Goal: Answer question/provide support: Participate in discussion

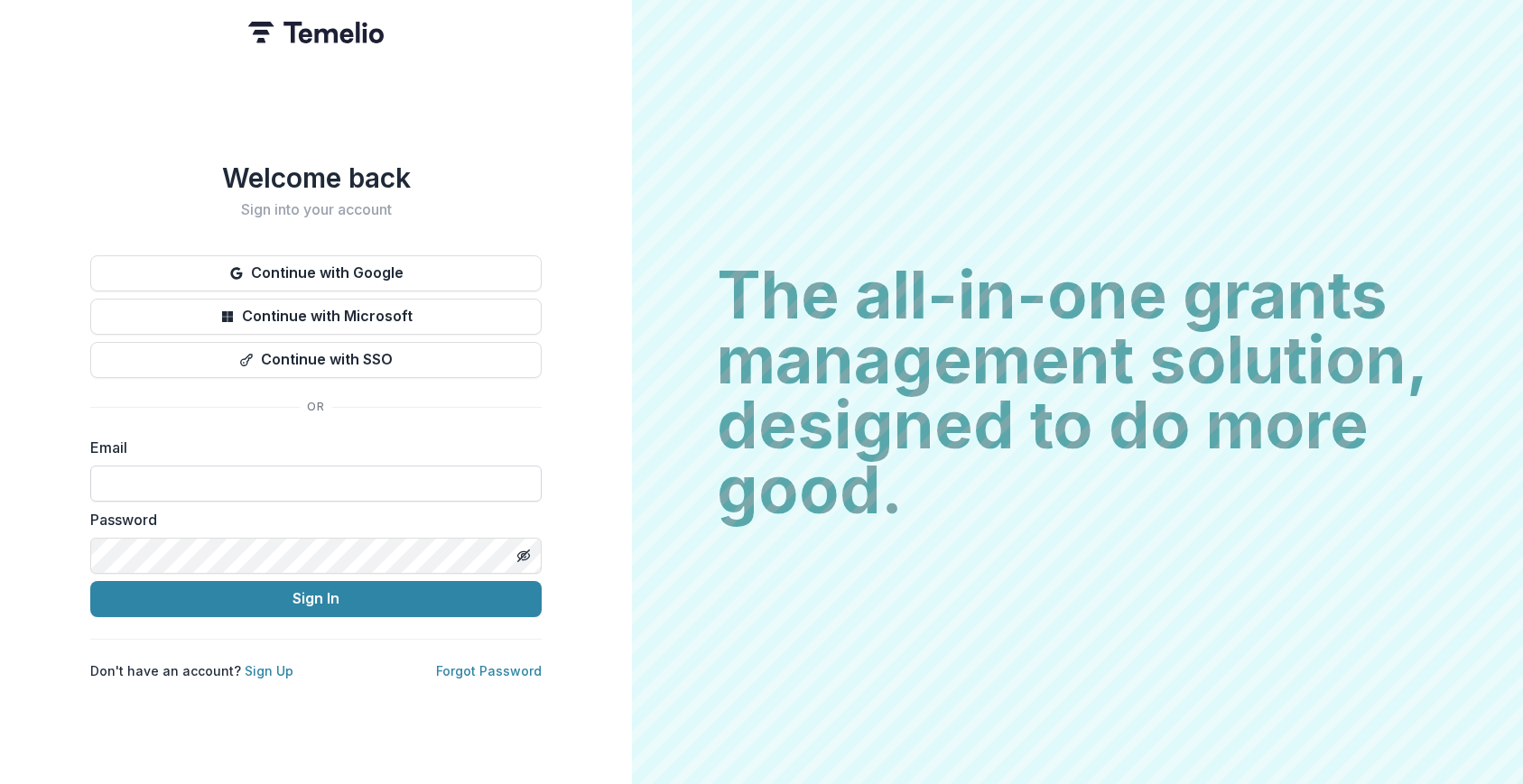
click at [197, 472] on input at bounding box center [316, 483] width 452 height 36
type input "**********"
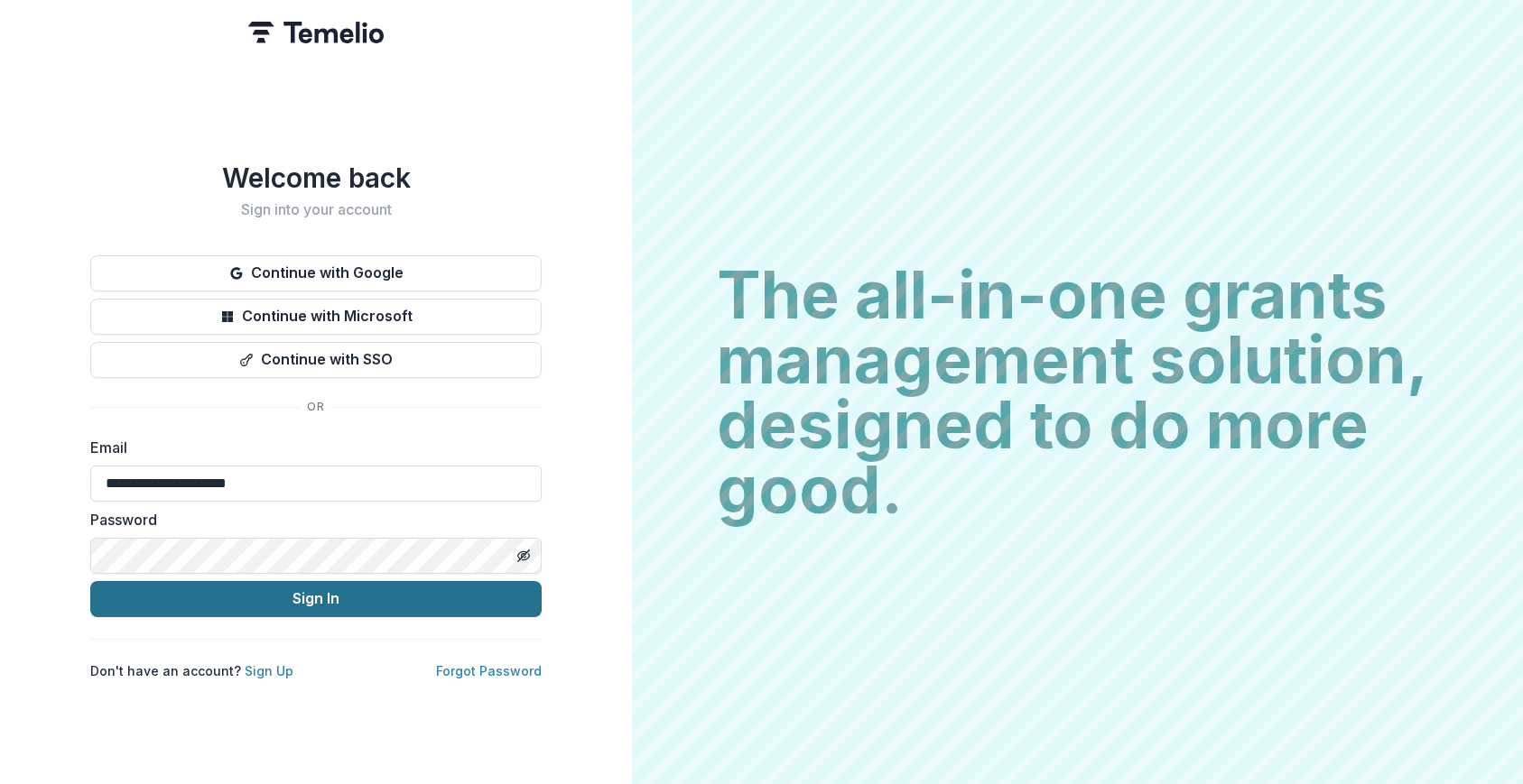
click at [264, 589] on button "Sign In" at bounding box center [316, 599] width 452 height 36
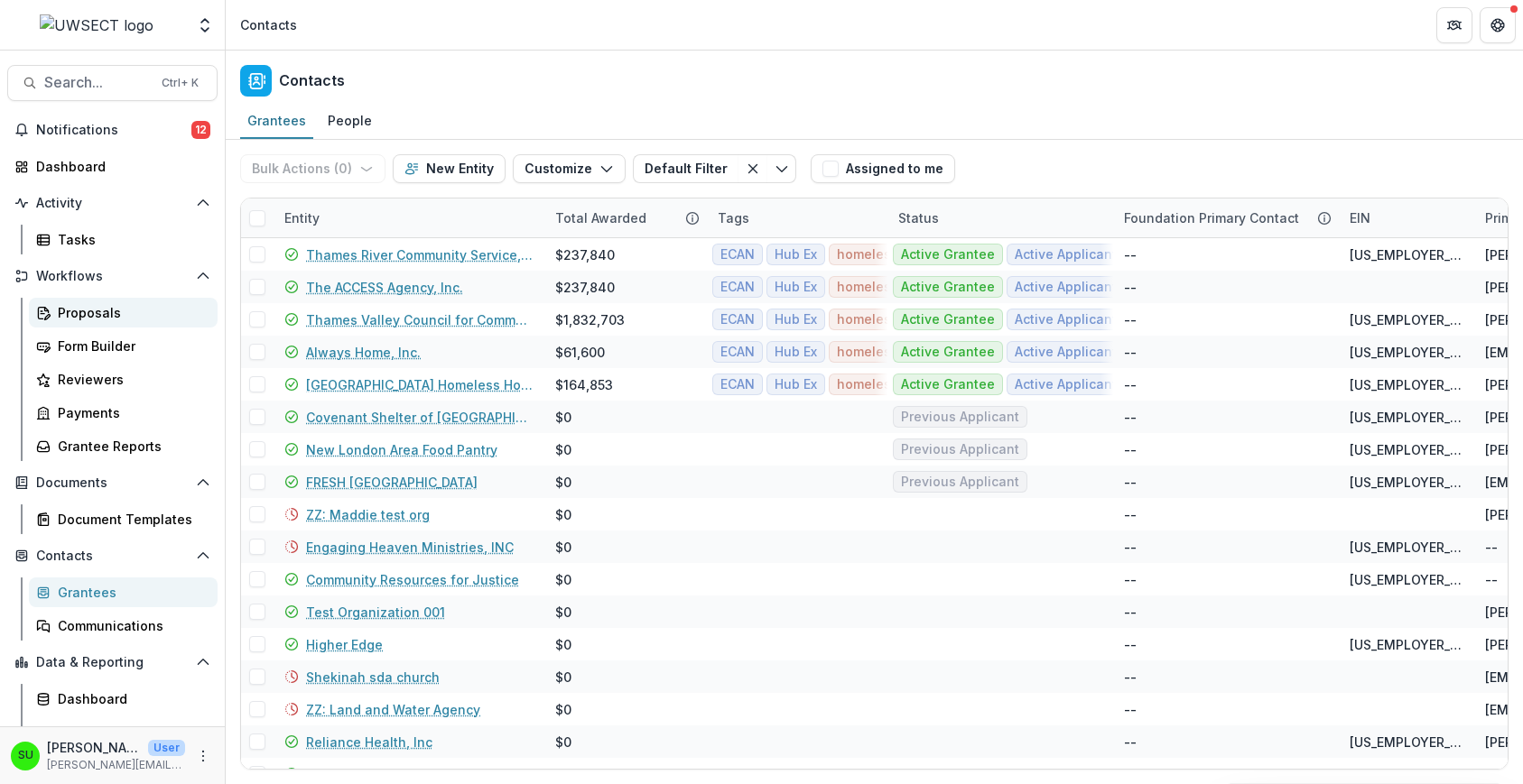
click at [83, 304] on div "Proposals" at bounding box center [130, 313] width 145 height 19
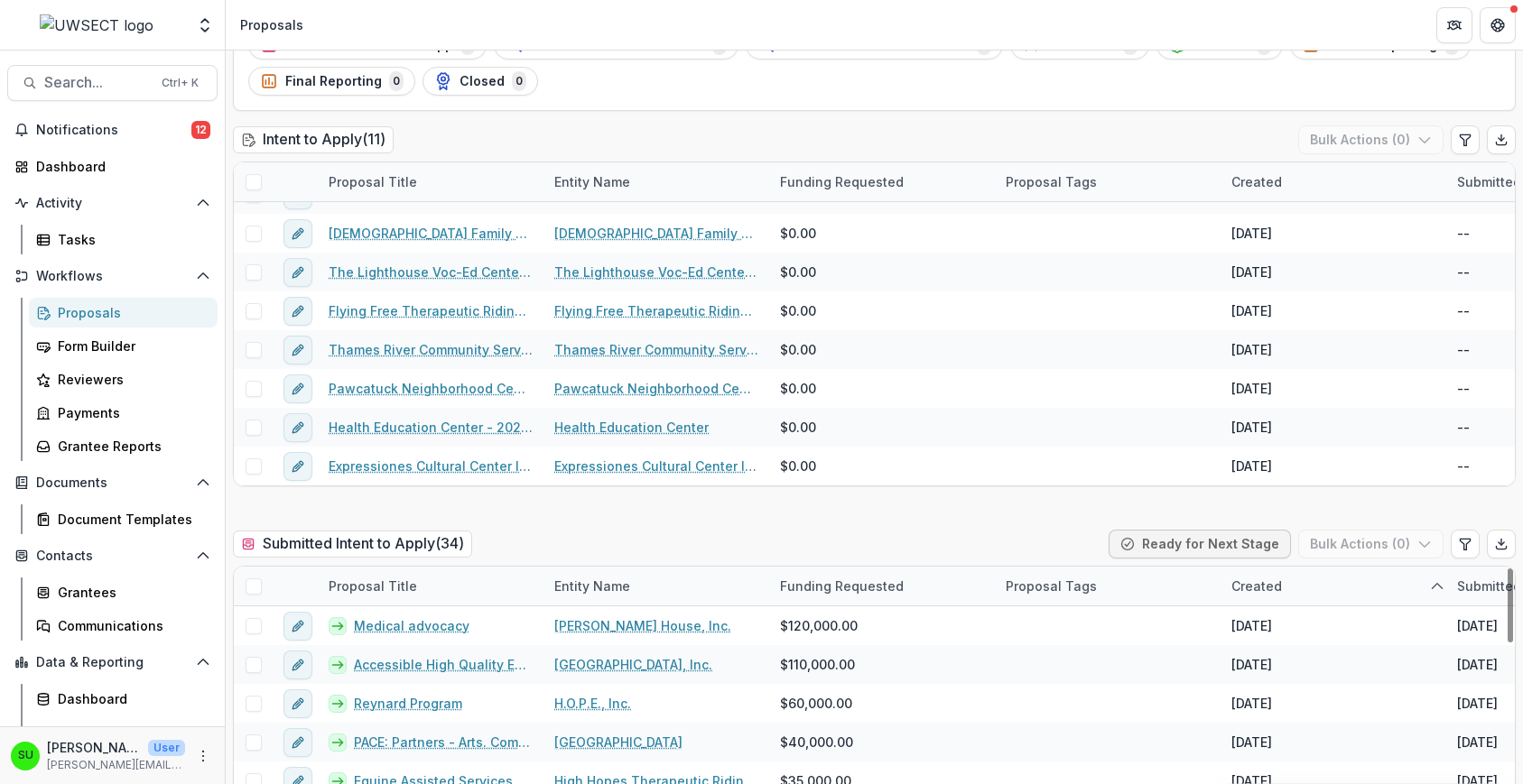
scroll to position [181, 0]
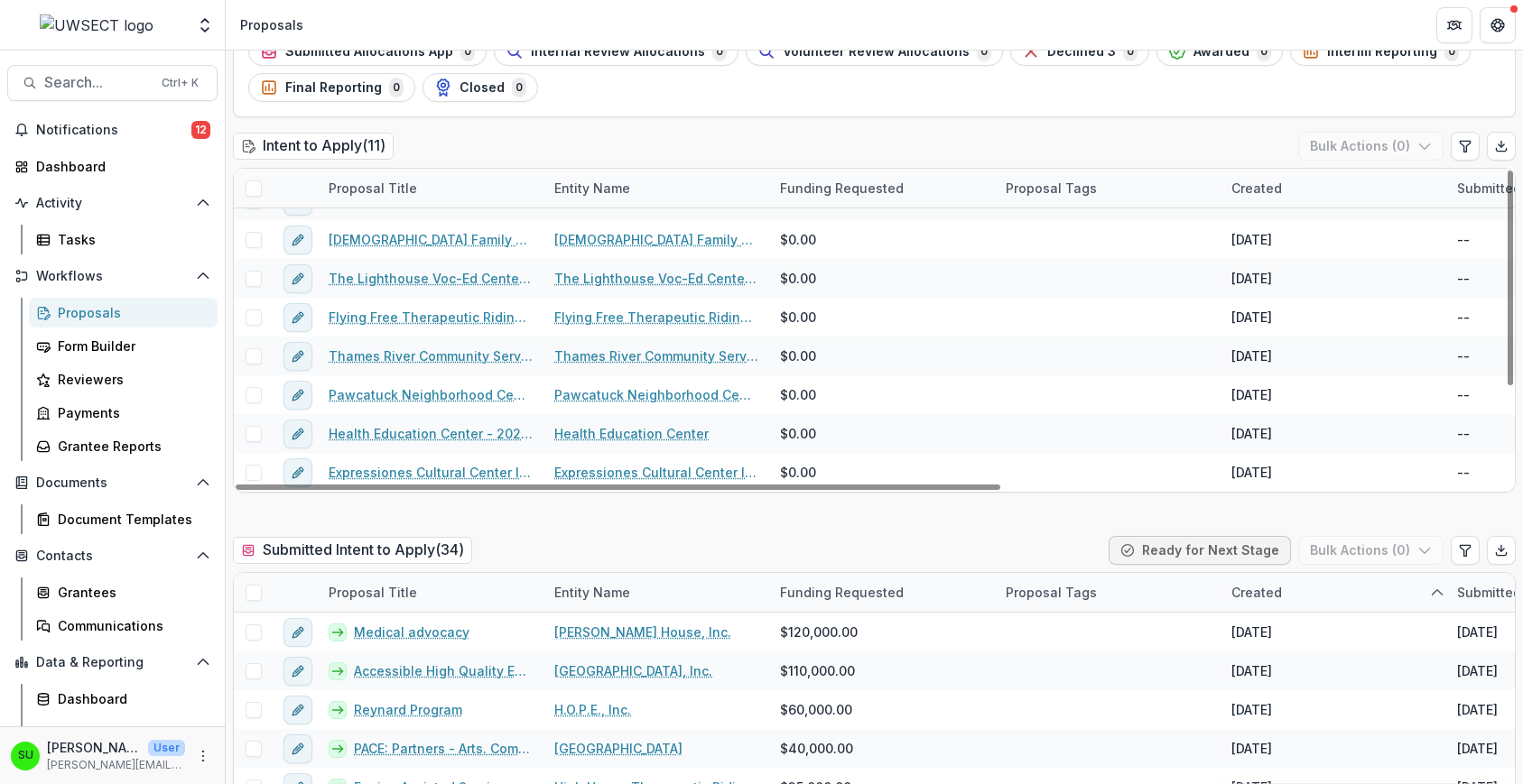
drag, startPoint x: 662, startPoint y: 476, endPoint x: 538, endPoint y: 535, distance: 137.3
drag, startPoint x: 429, startPoint y: 433, endPoint x: 836, endPoint y: 549, distance: 423.2
click at [836, 549] on div "Submitted Intent to Apply ( 34 ) Ready for Next Stage Bulk Actions ( 0 )" at bounding box center [874, 554] width 1283 height 36
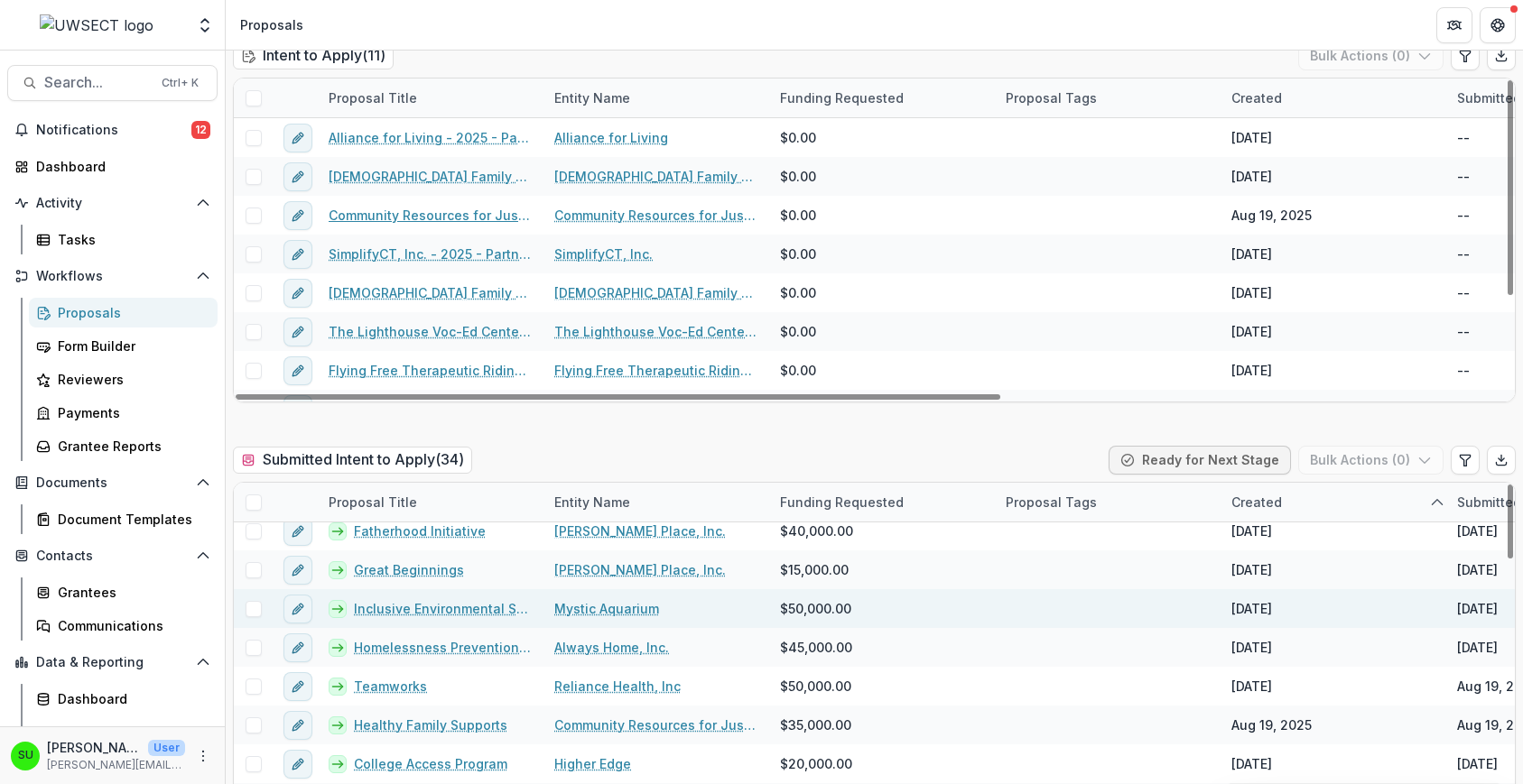
scroll to position [1036, 0]
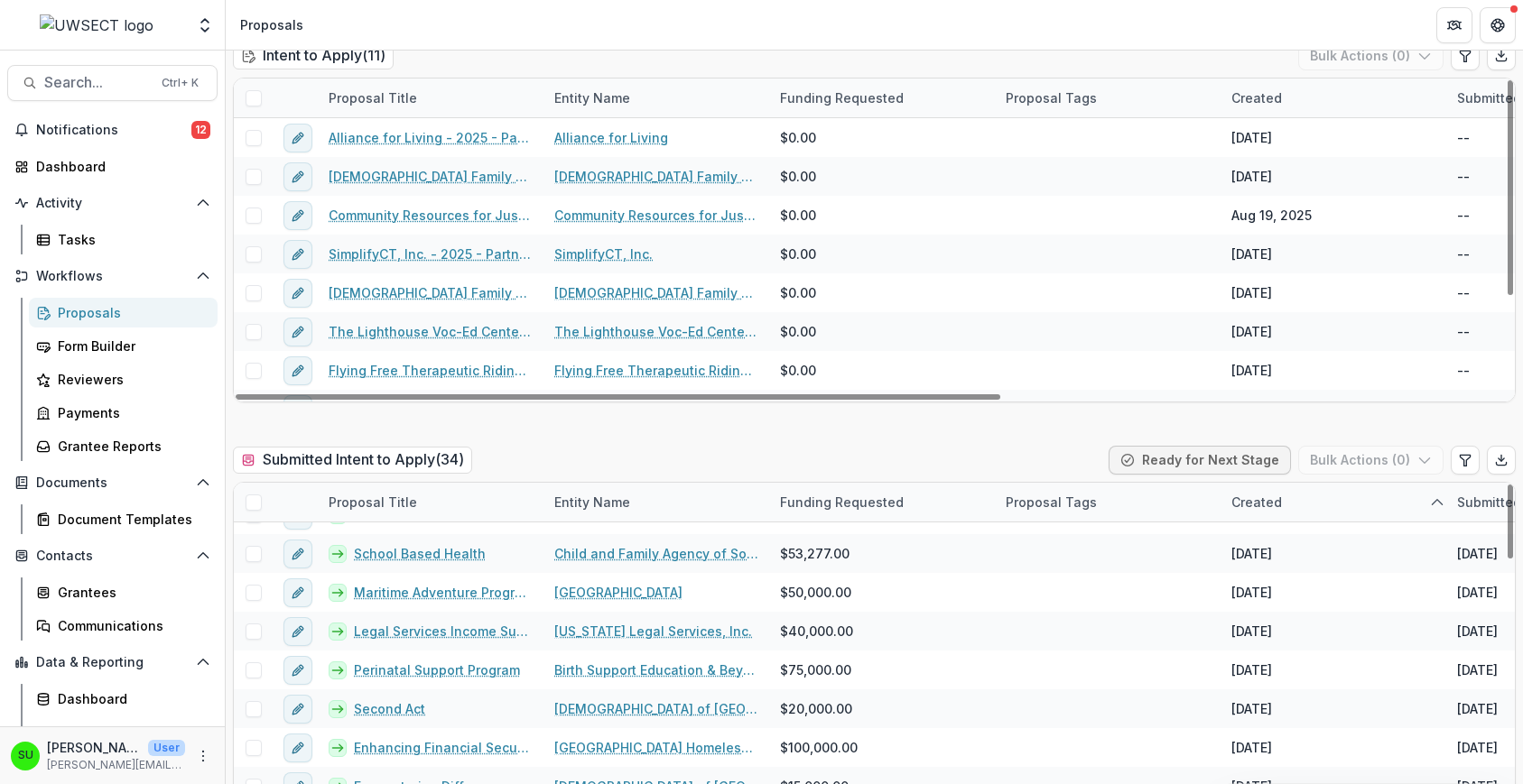
click at [1263, 92] on div "Created" at bounding box center [1257, 98] width 73 height 19
click at [1296, 172] on span "Sort Ascending" at bounding box center [1304, 176] width 96 height 15
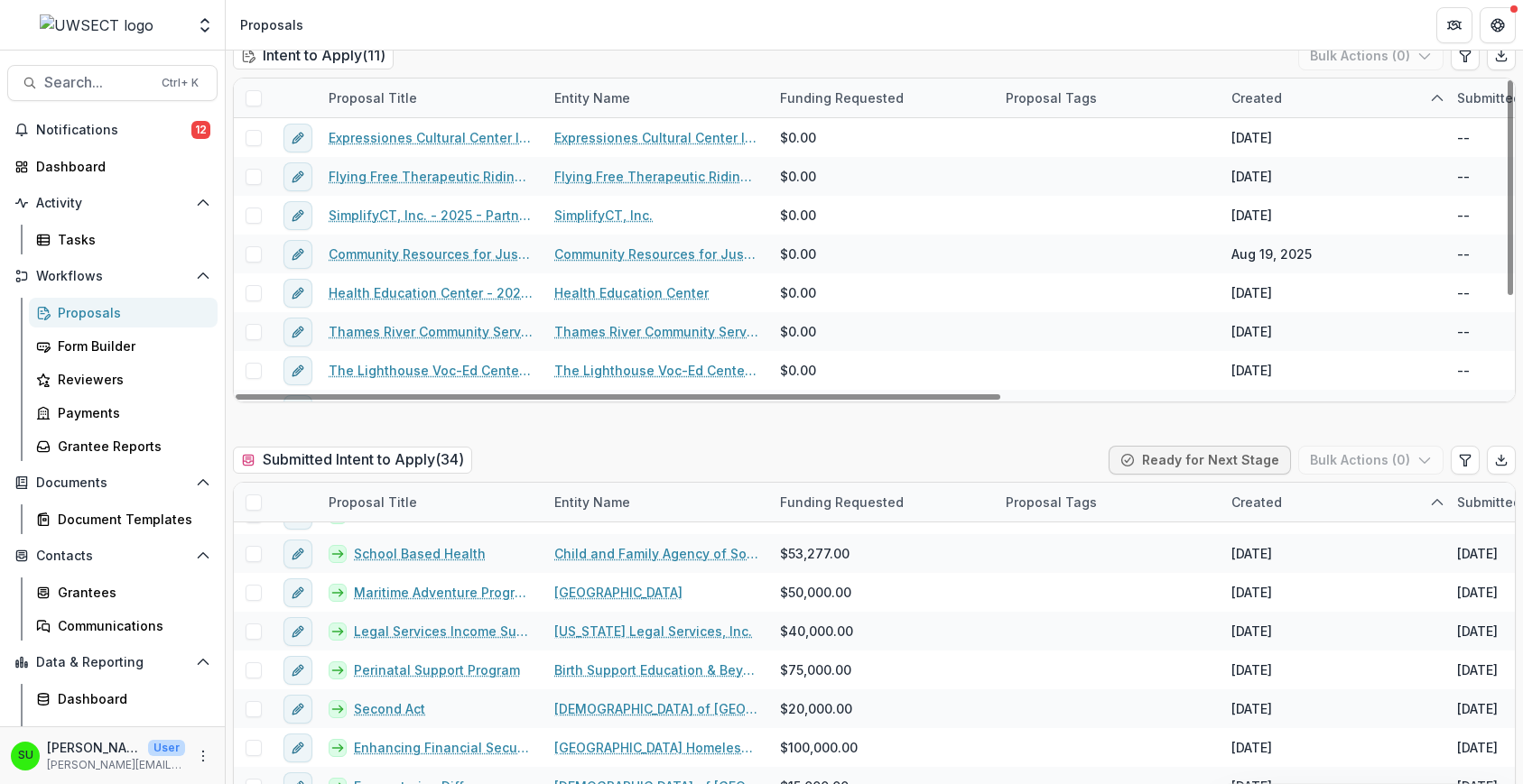
click at [1168, 57] on div "Intent to Apply ( 11 ) Bulk Actions ( 0 )" at bounding box center [874, 60] width 1283 height 36
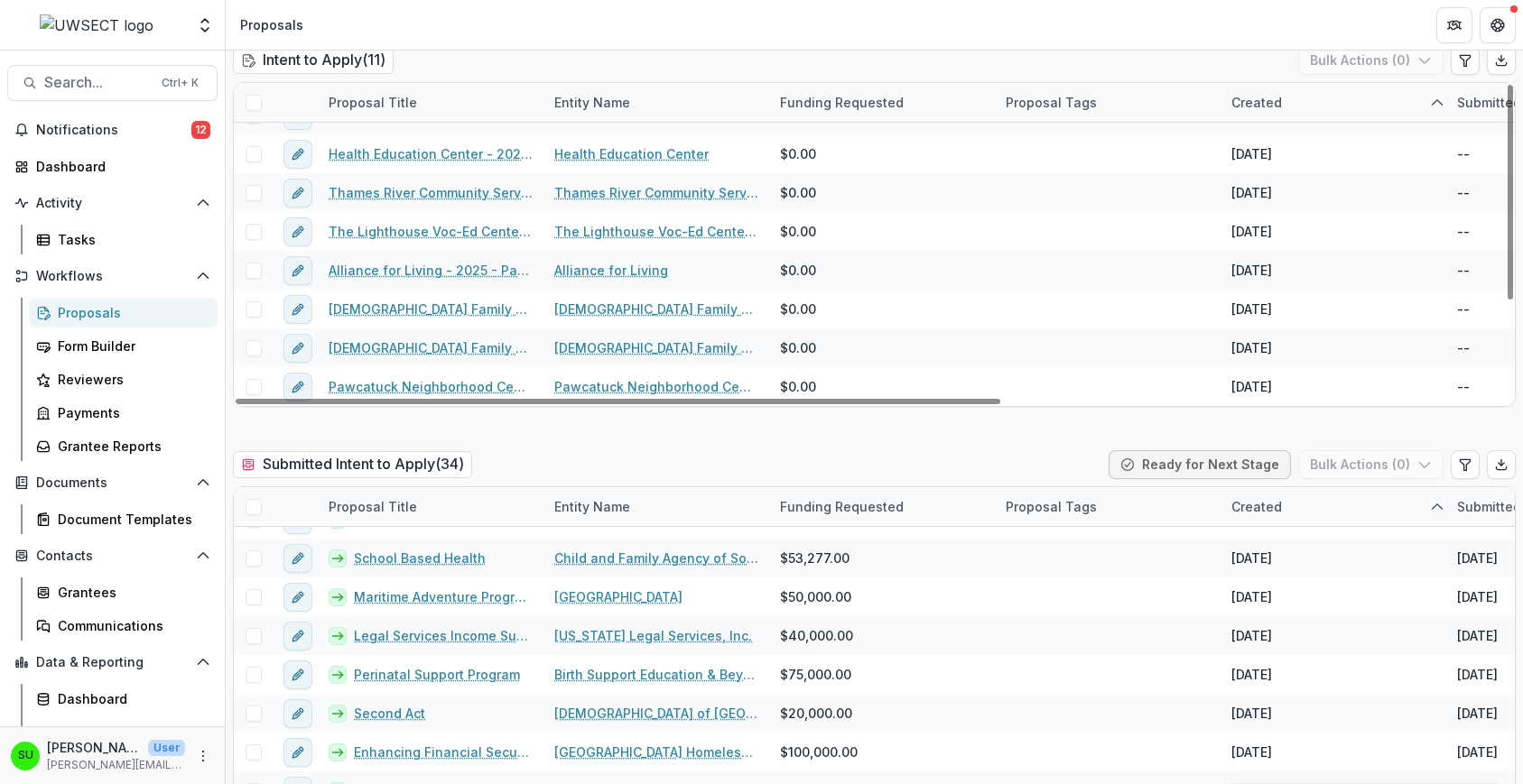
scroll to position [271, 0]
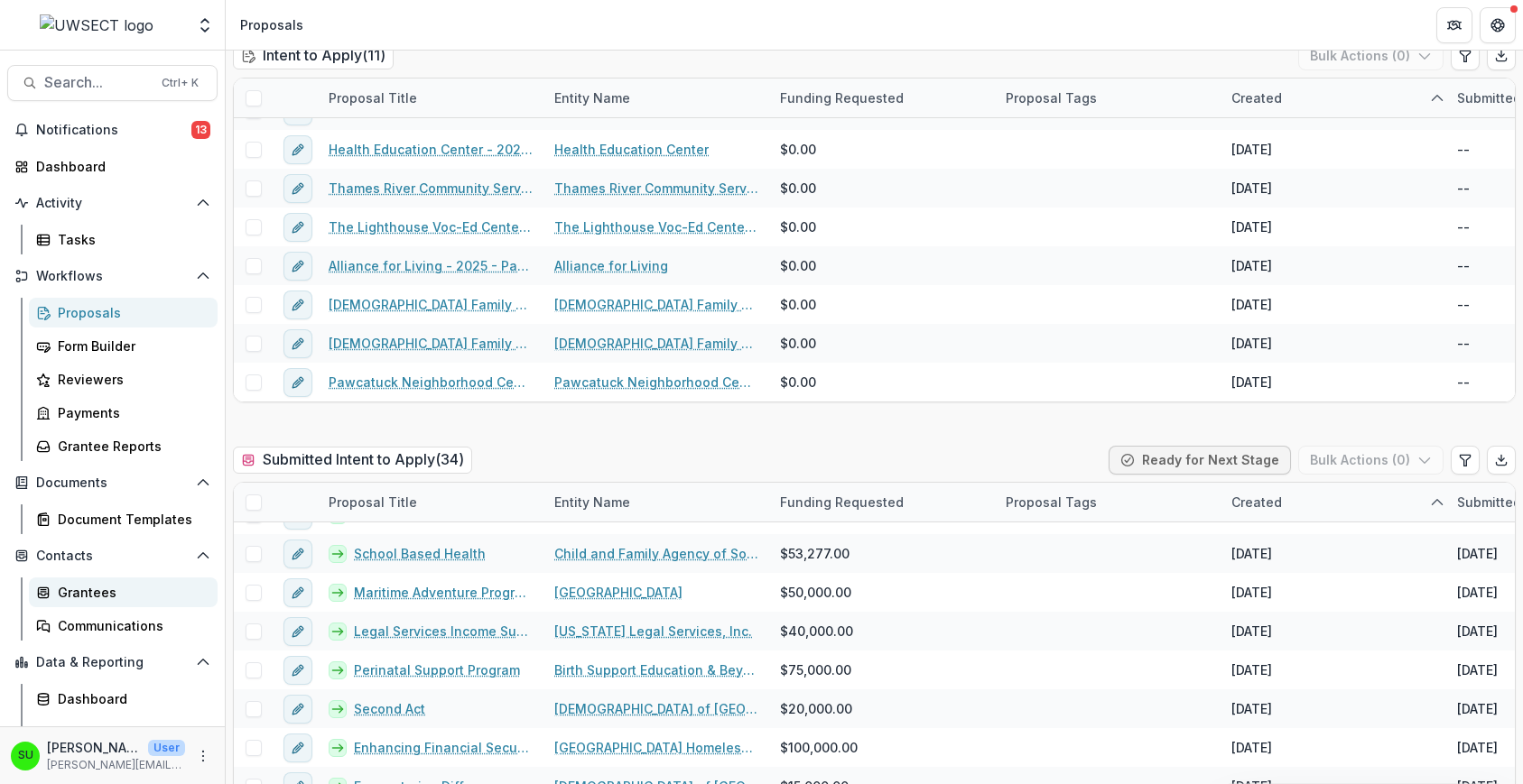
click at [80, 589] on div "Grantees" at bounding box center [130, 592] width 145 height 19
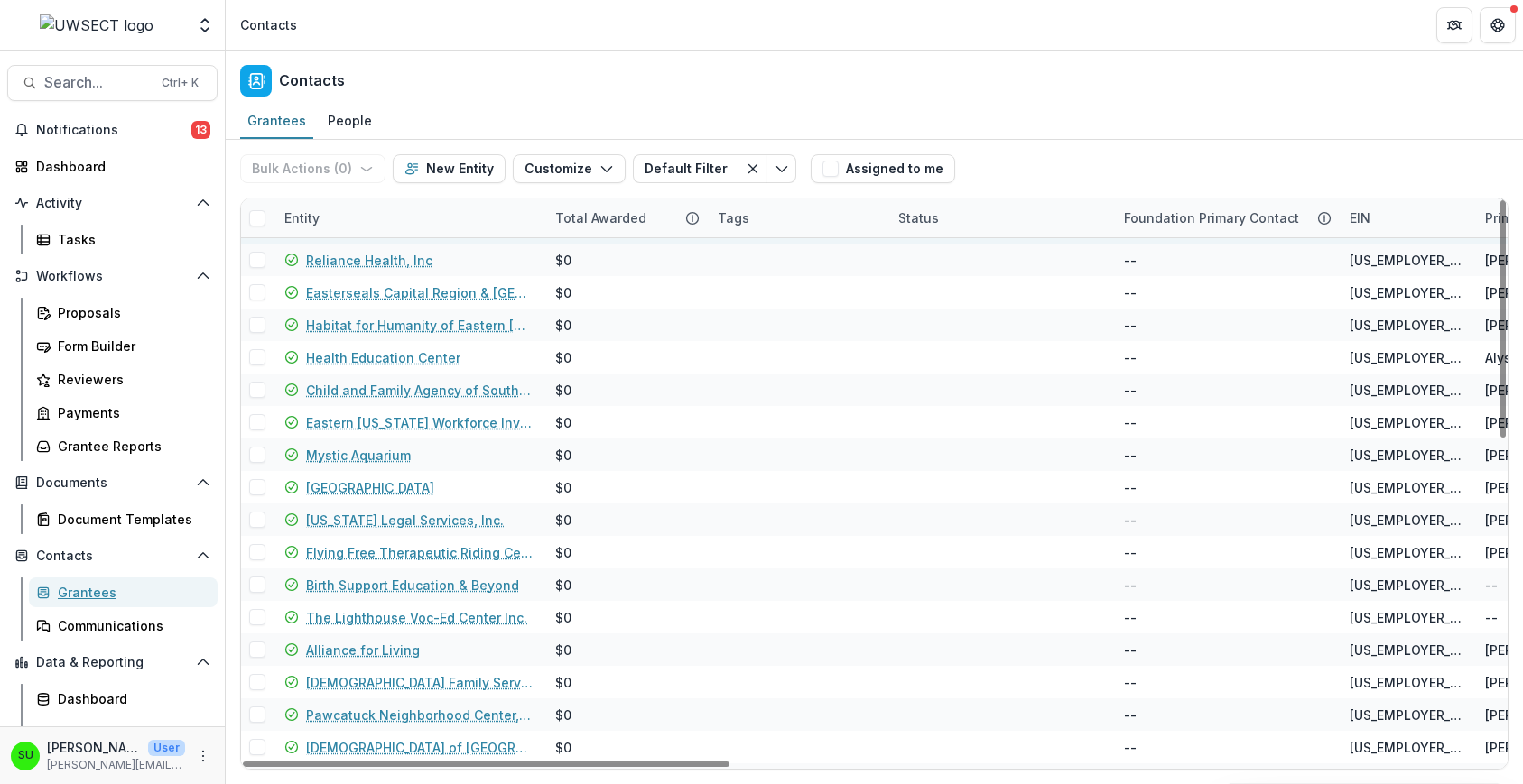
scroll to position [452, 0]
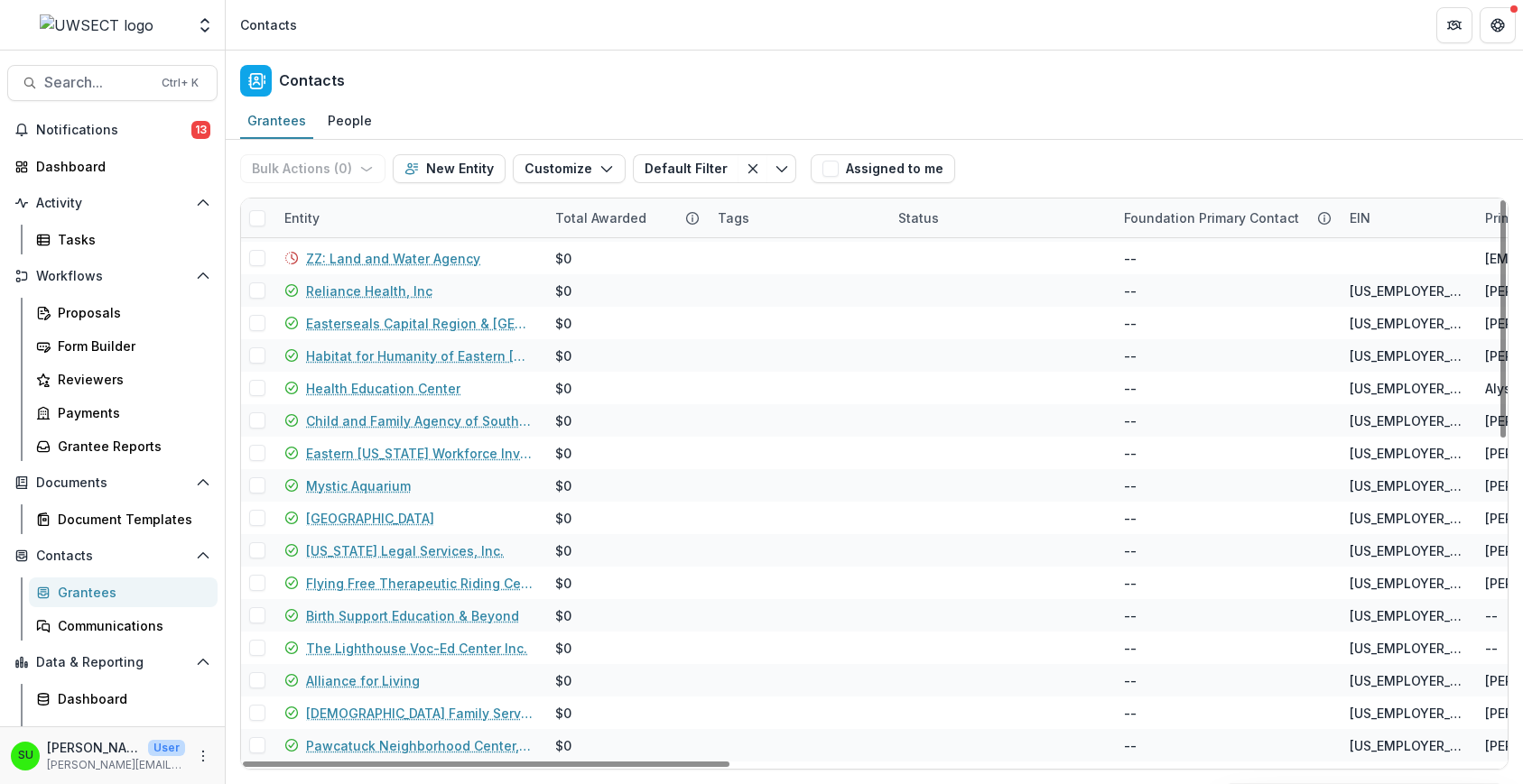
click at [396, 211] on div "Entity" at bounding box center [409, 218] width 271 height 39
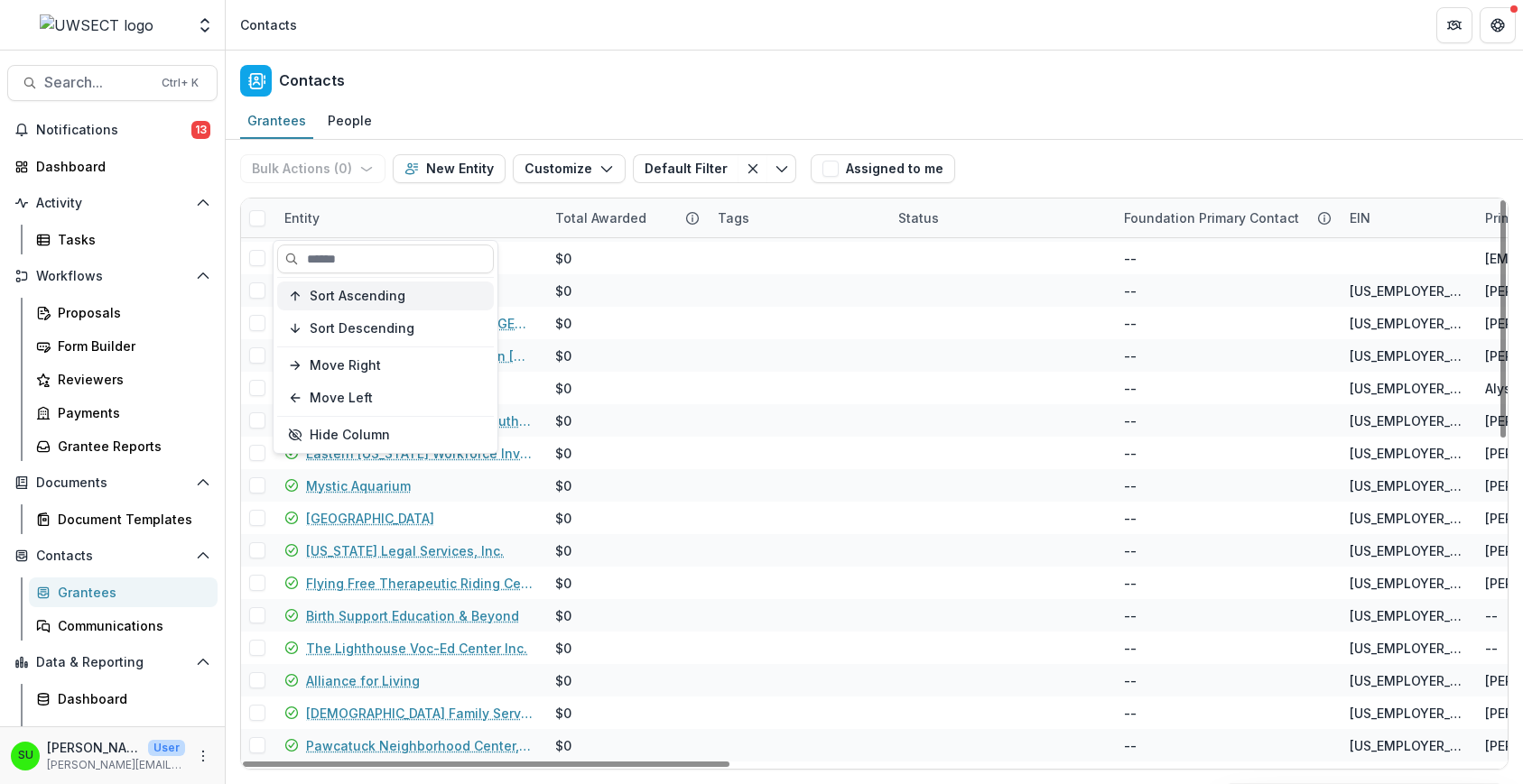
click at [351, 295] on span "Sort Ascending" at bounding box center [357, 296] width 96 height 15
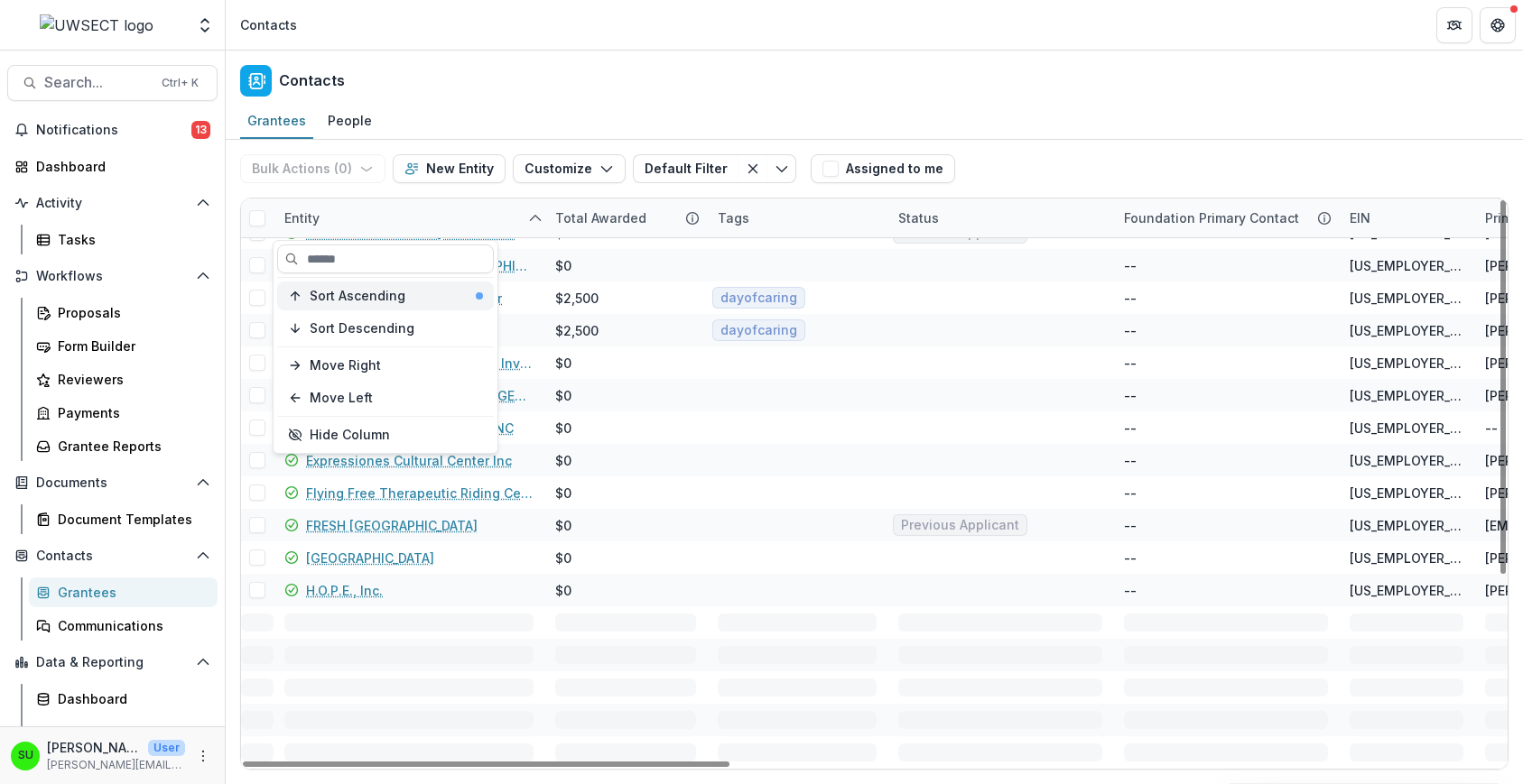
scroll to position [40, 0]
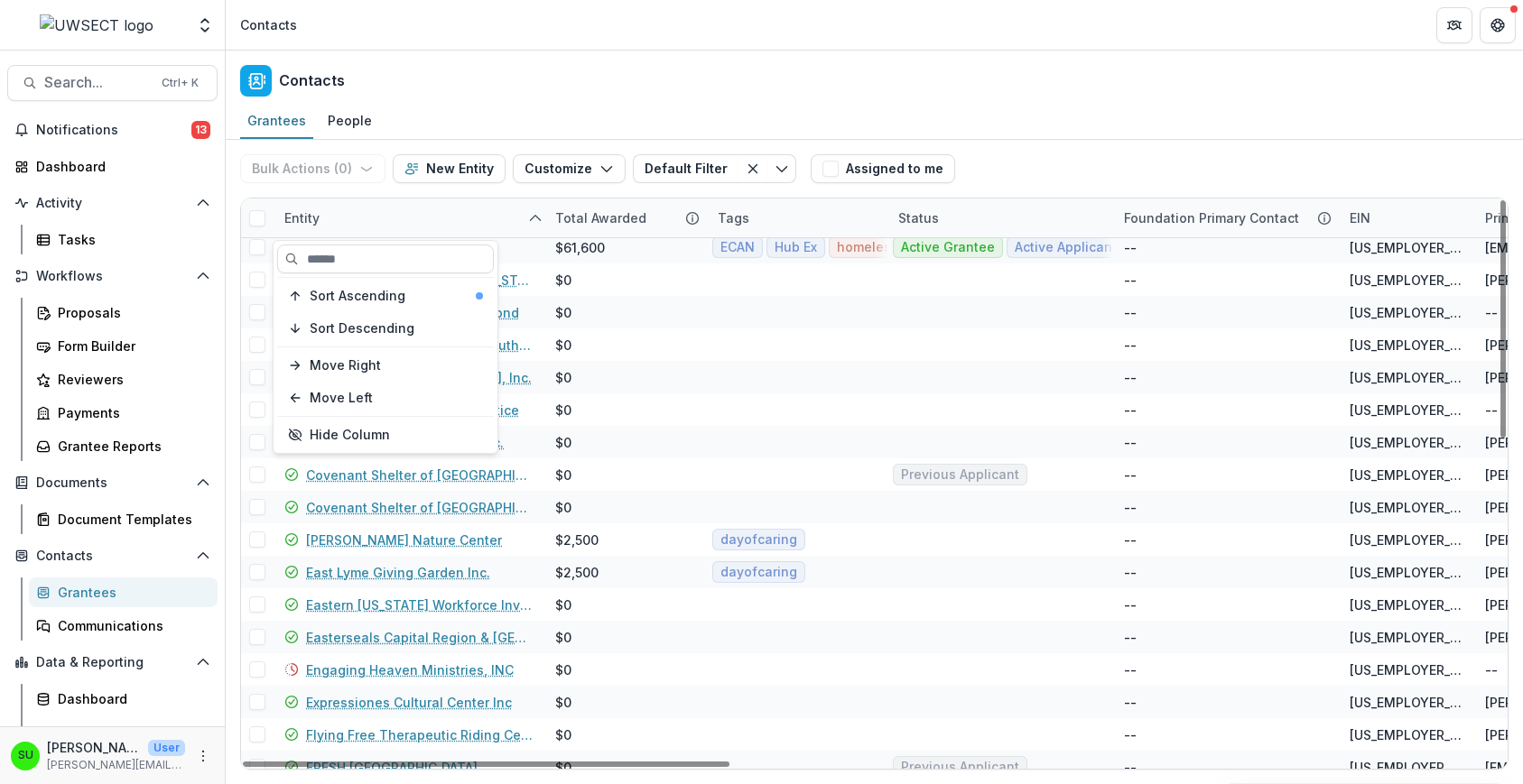
click at [870, 81] on div "Contacts" at bounding box center [874, 76] width 1298 height 53
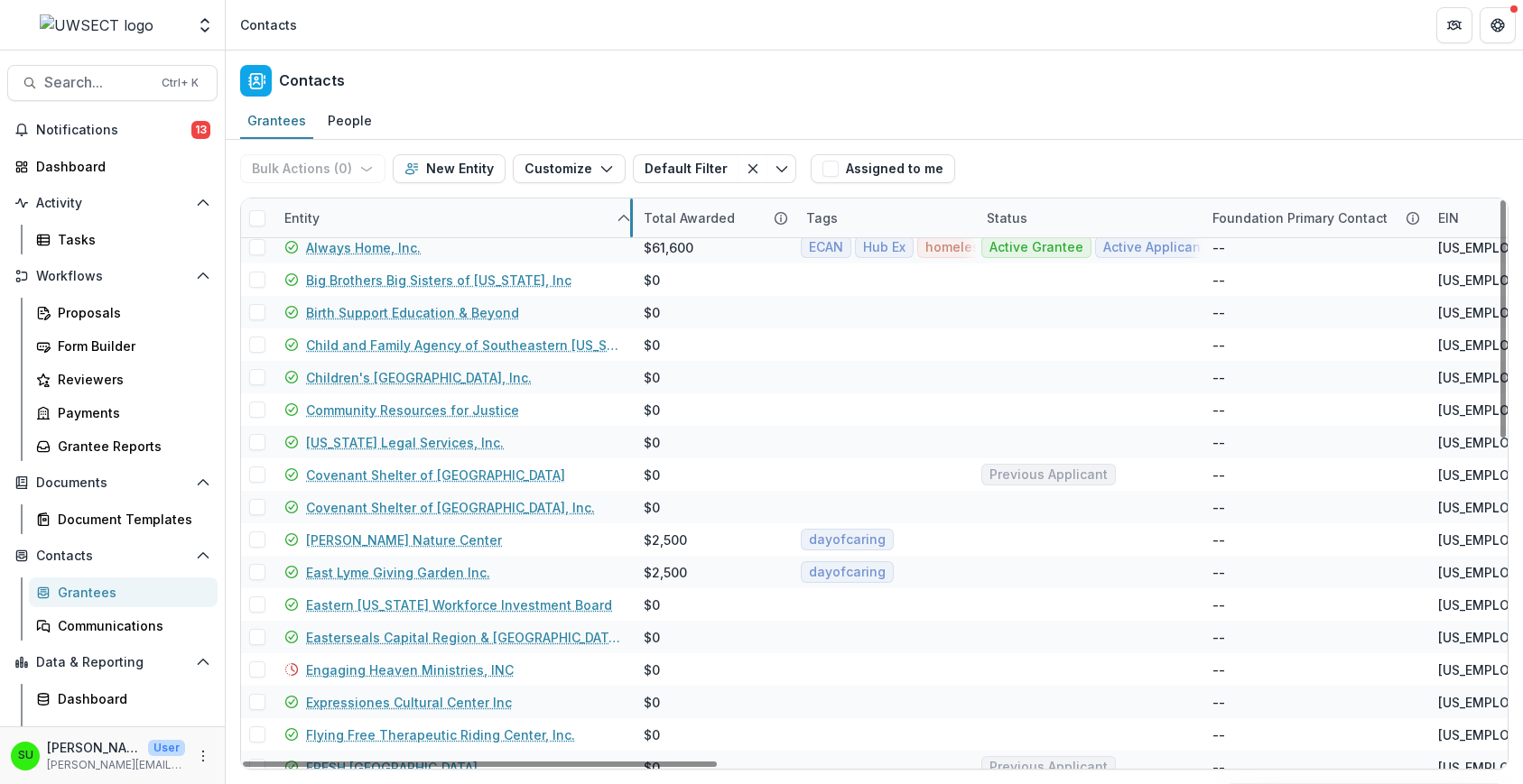
drag, startPoint x: 543, startPoint y: 219, endPoint x: 632, endPoint y: 222, distance: 89.1
drag, startPoint x: 378, startPoint y: 510, endPoint x: 674, endPoint y: 80, distance: 522.0
click at [674, 80] on div "Contacts" at bounding box center [874, 76] width 1298 height 53
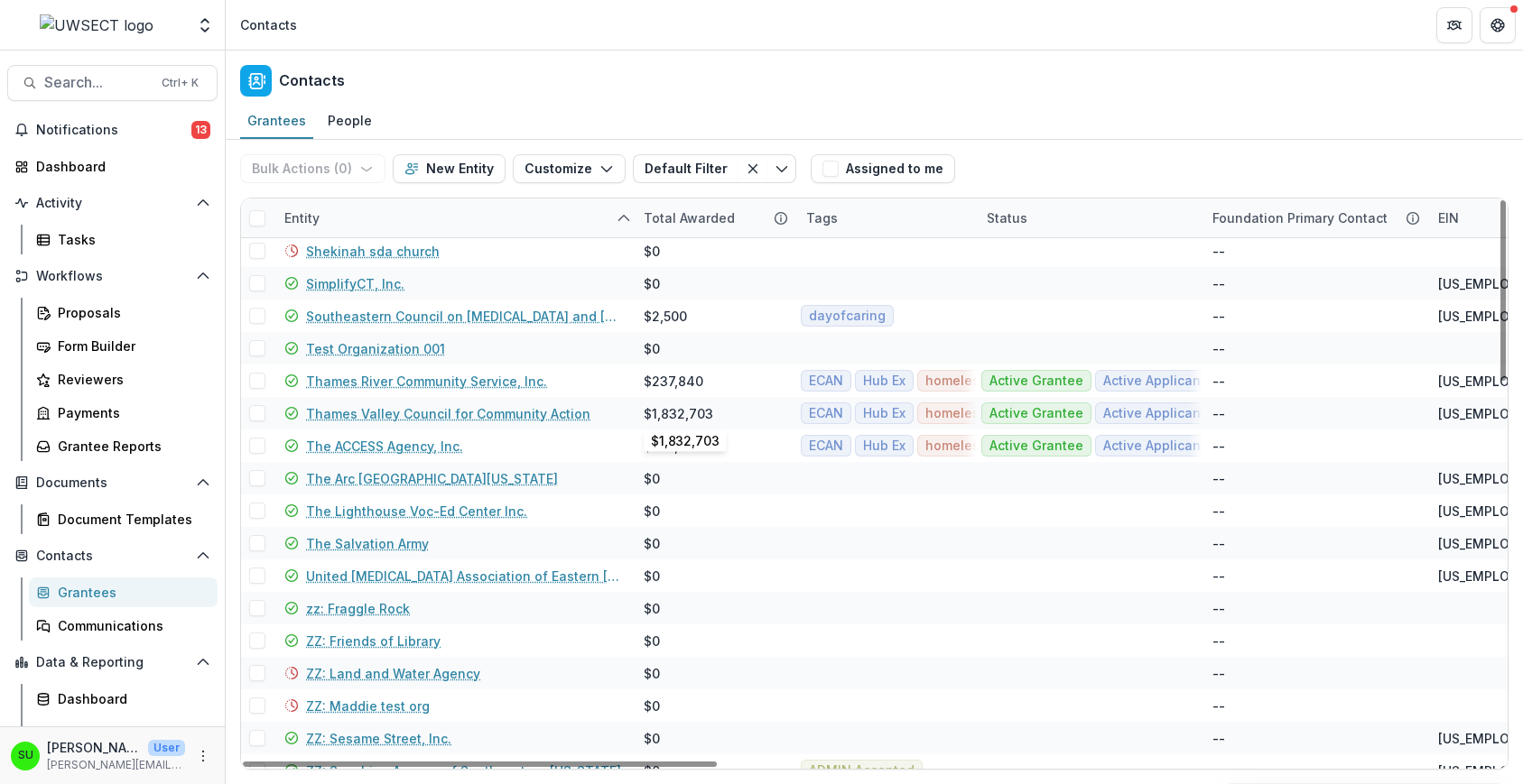
scroll to position [1191, 0]
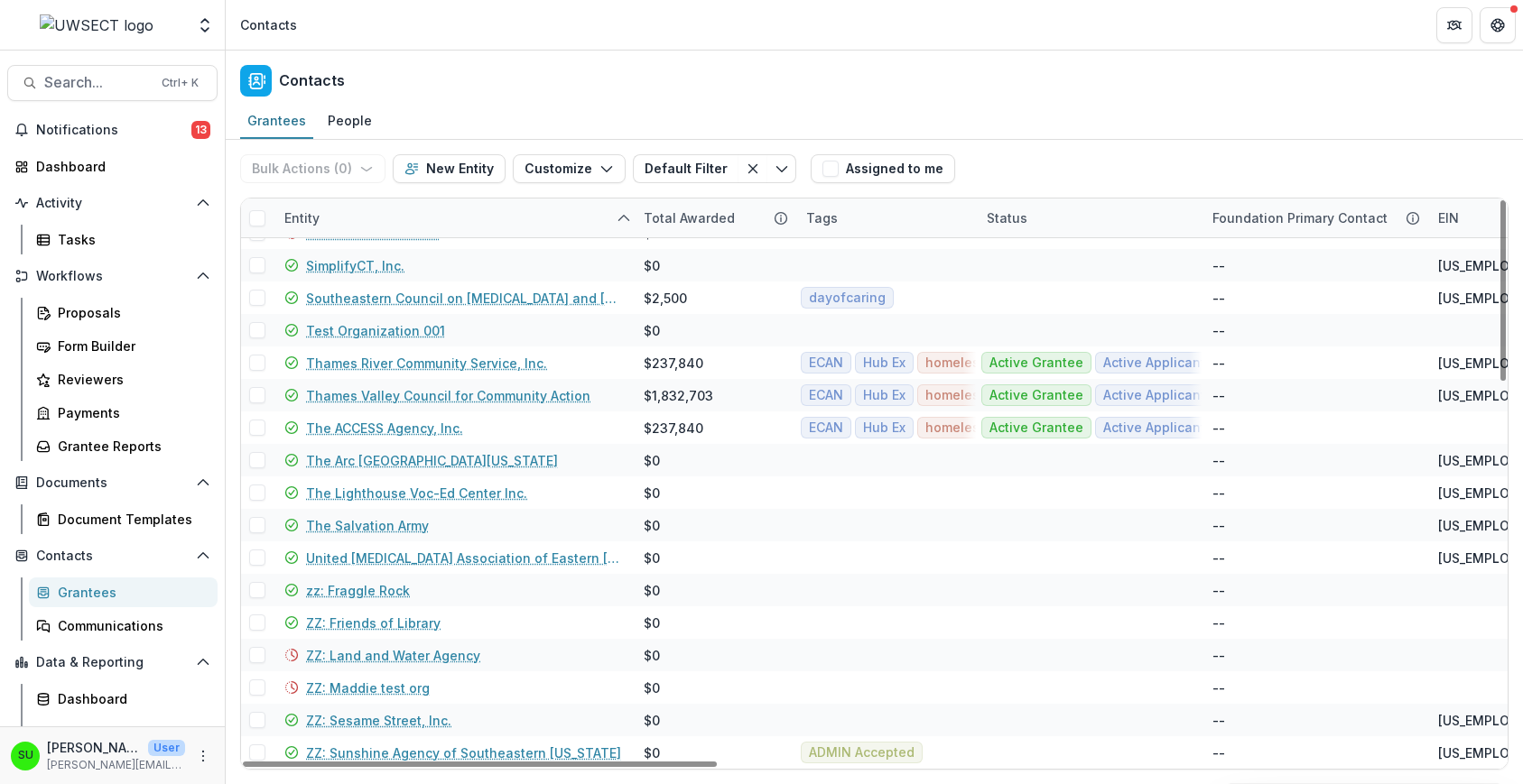
click at [780, 73] on div "Contacts" at bounding box center [874, 76] width 1298 height 53
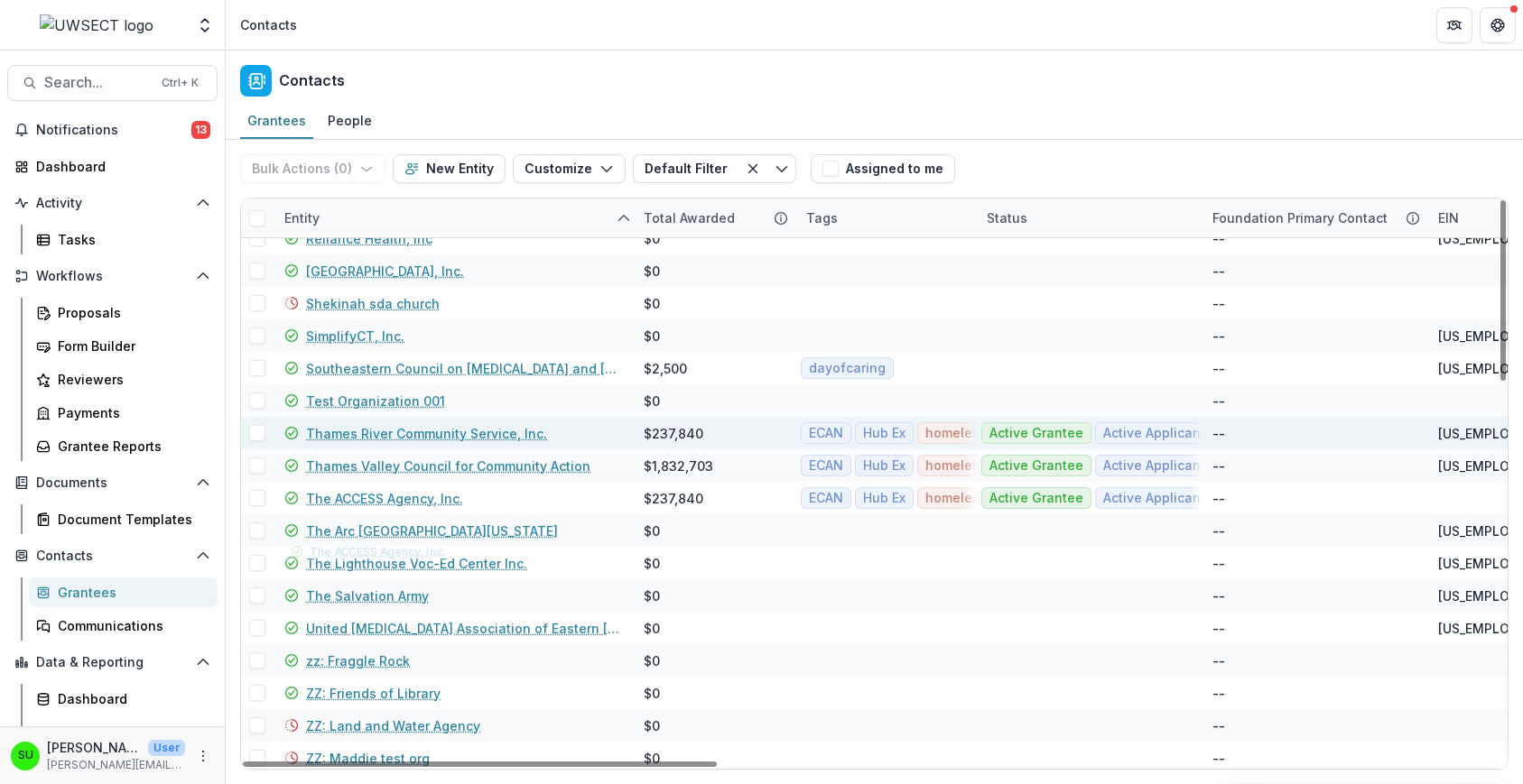
scroll to position [1101, 0]
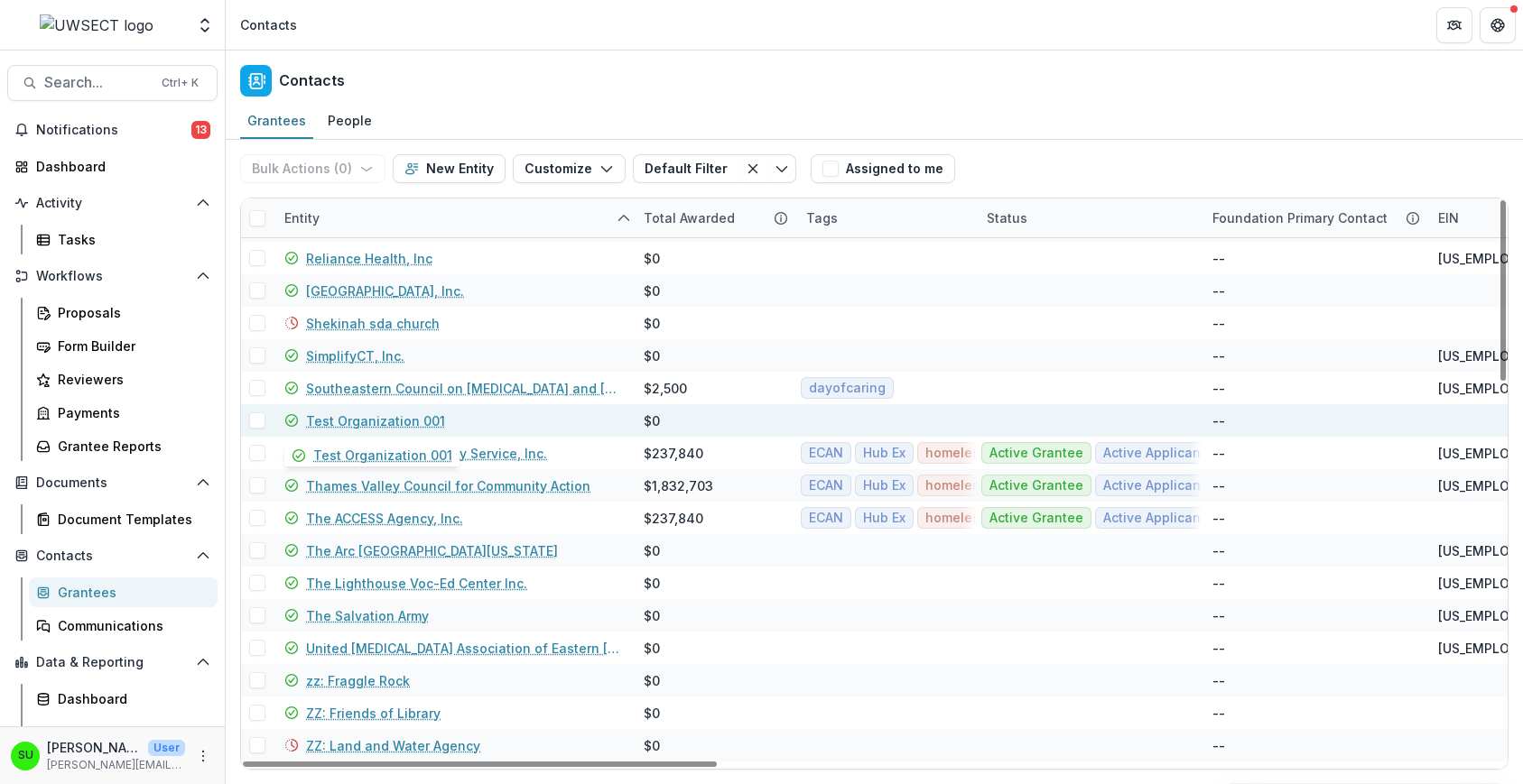
drag, startPoint x: 352, startPoint y: 423, endPoint x: 335, endPoint y: 423, distance: 17.0
click at [335, 423] on link "Test Organization 001" at bounding box center [375, 421] width 139 height 19
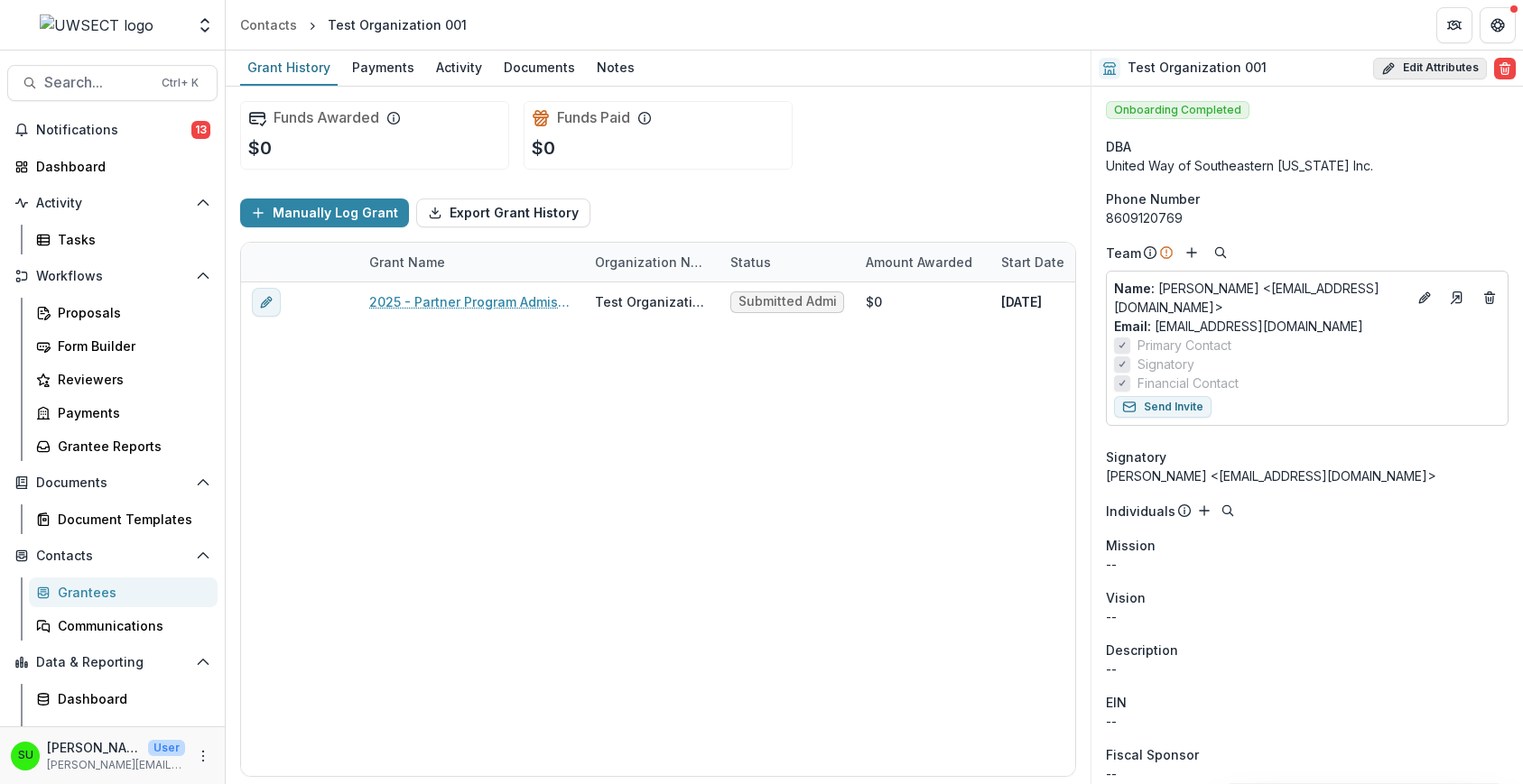
click at [1421, 73] on button "Edit Attributes" at bounding box center [1430, 68] width 114 height 21
select select
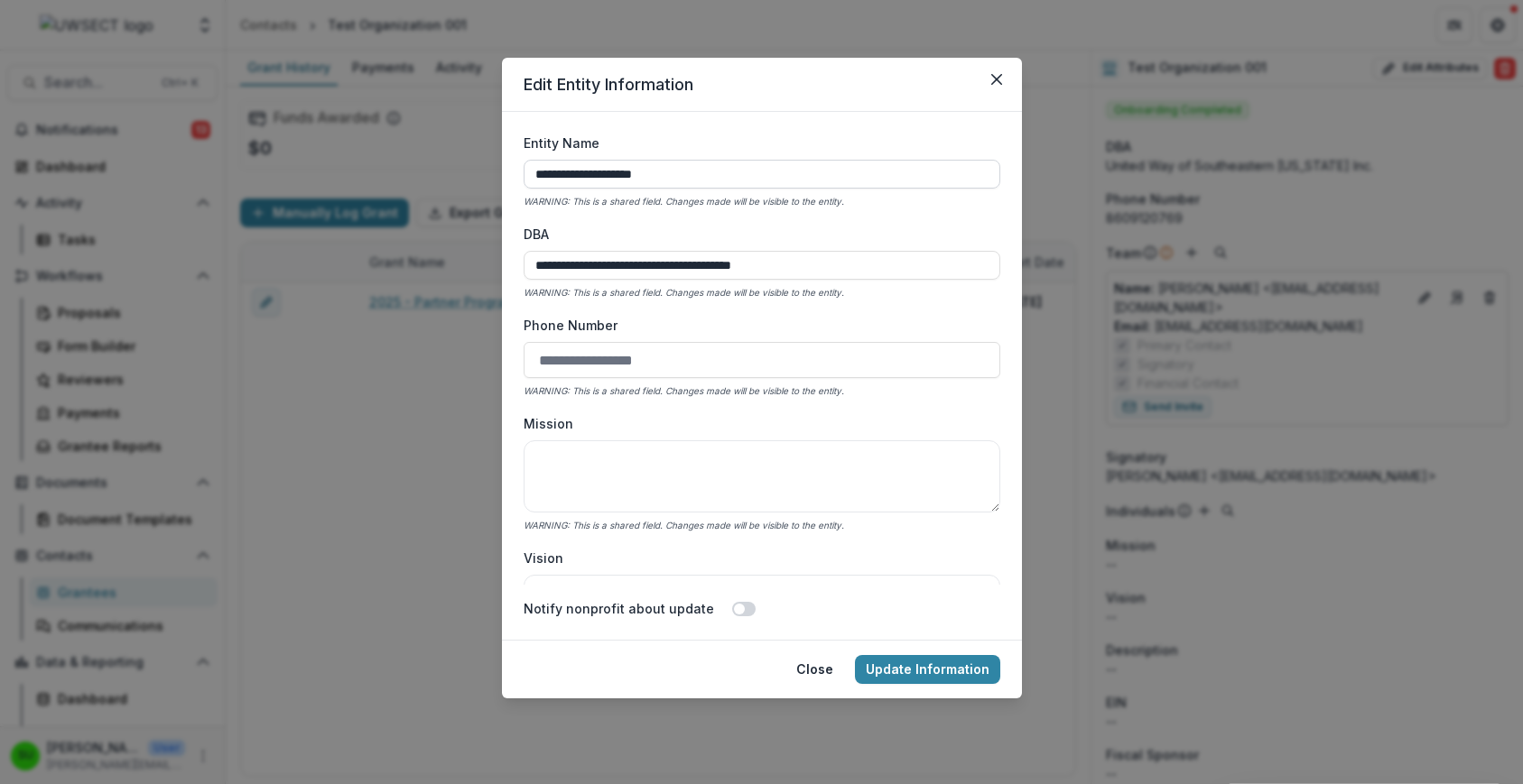
click at [543, 168] on input "**********" at bounding box center [762, 174] width 477 height 29
type input "**********"
click at [963, 673] on button "Update Information" at bounding box center [928, 669] width 145 height 29
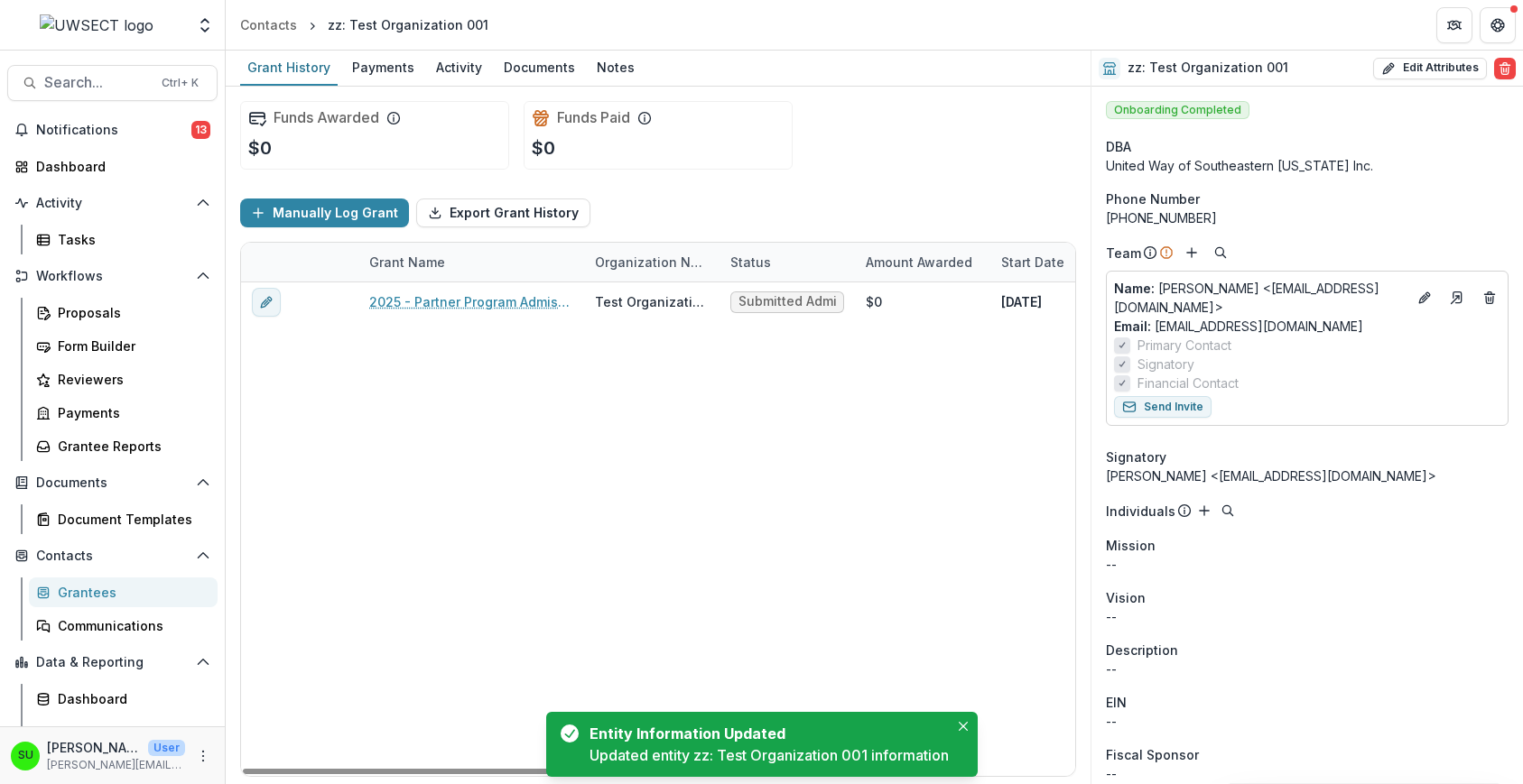
click at [88, 588] on div "Grantees" at bounding box center [130, 592] width 145 height 19
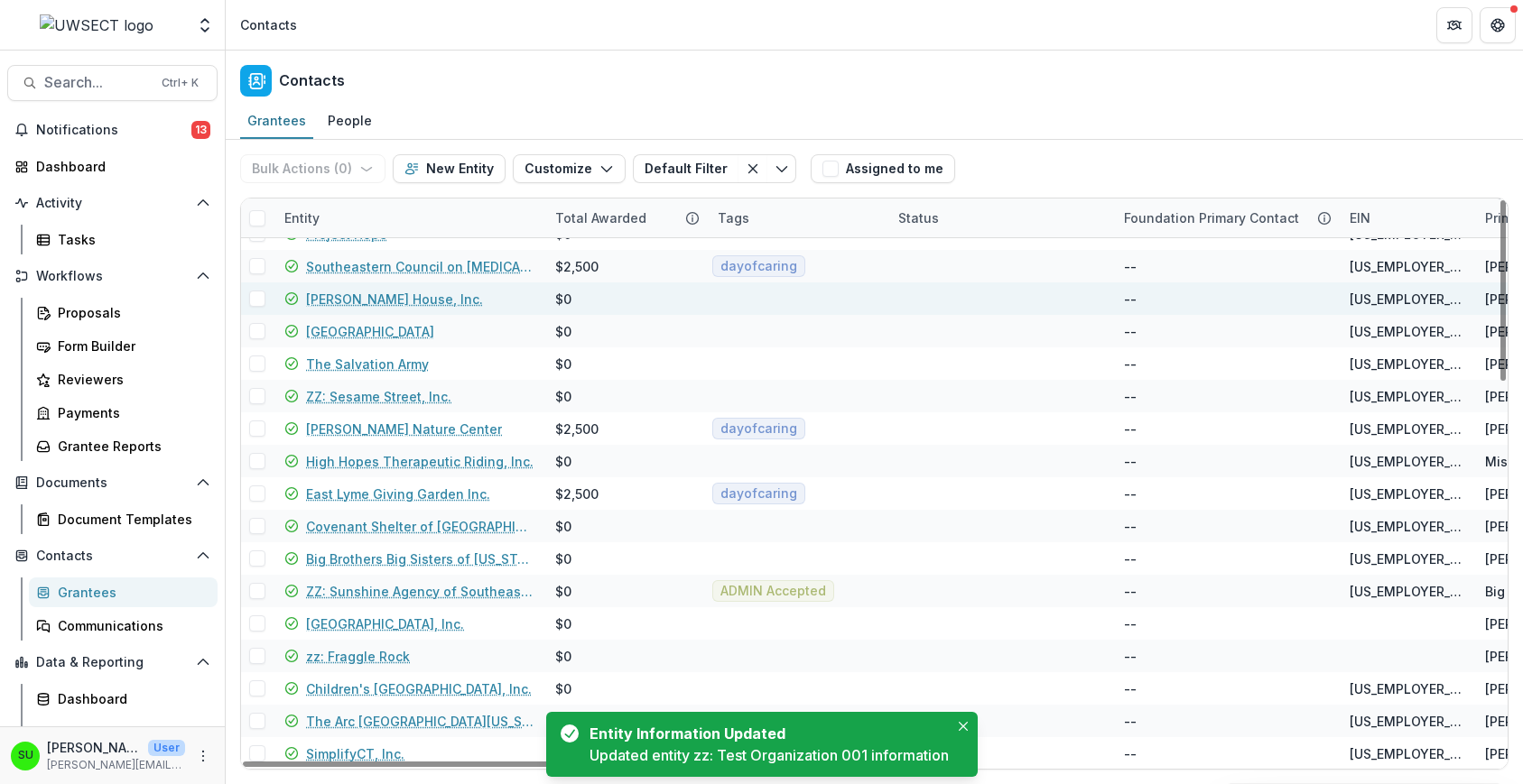
scroll to position [1191, 0]
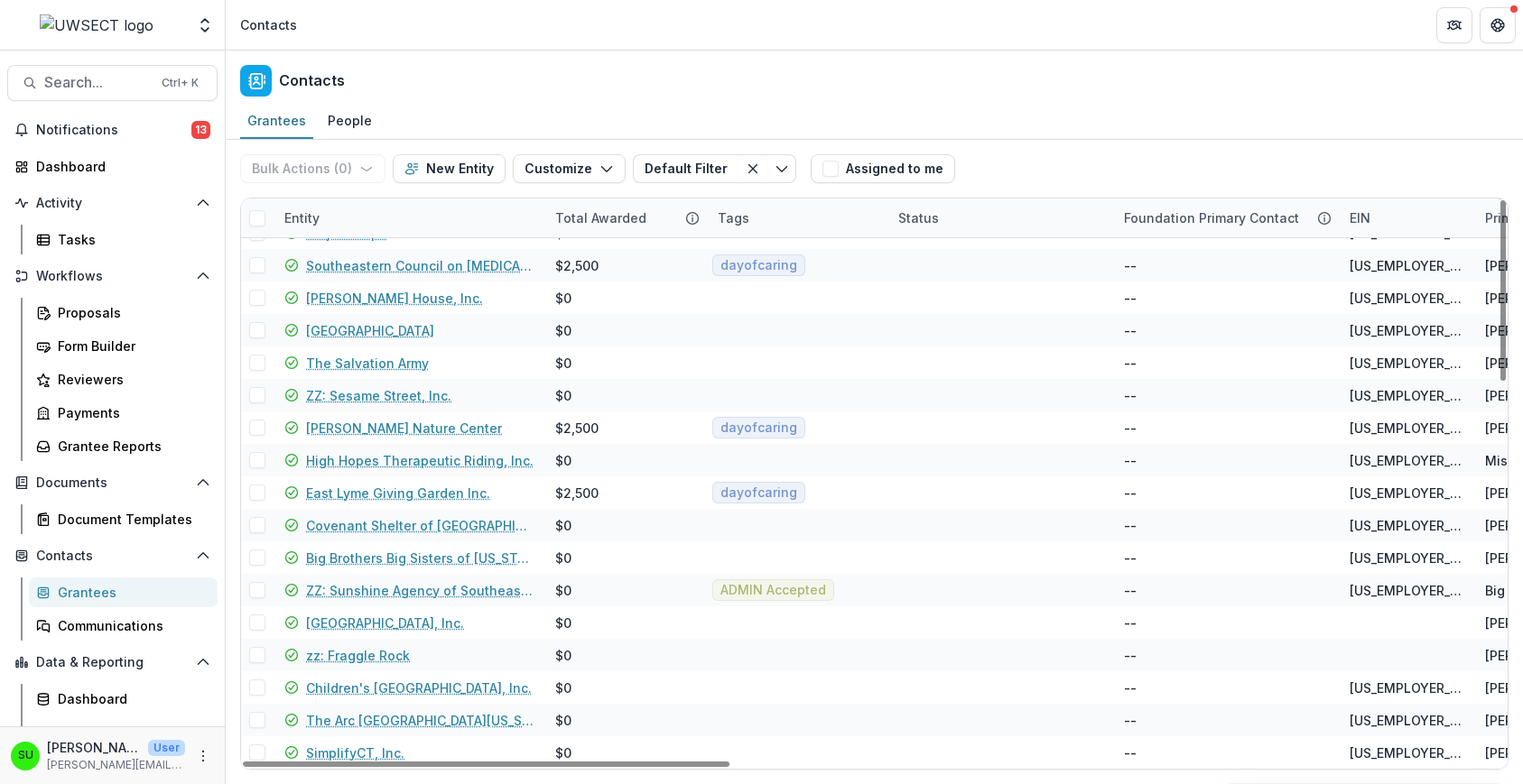
click at [359, 219] on div "Entity" at bounding box center [409, 218] width 271 height 39
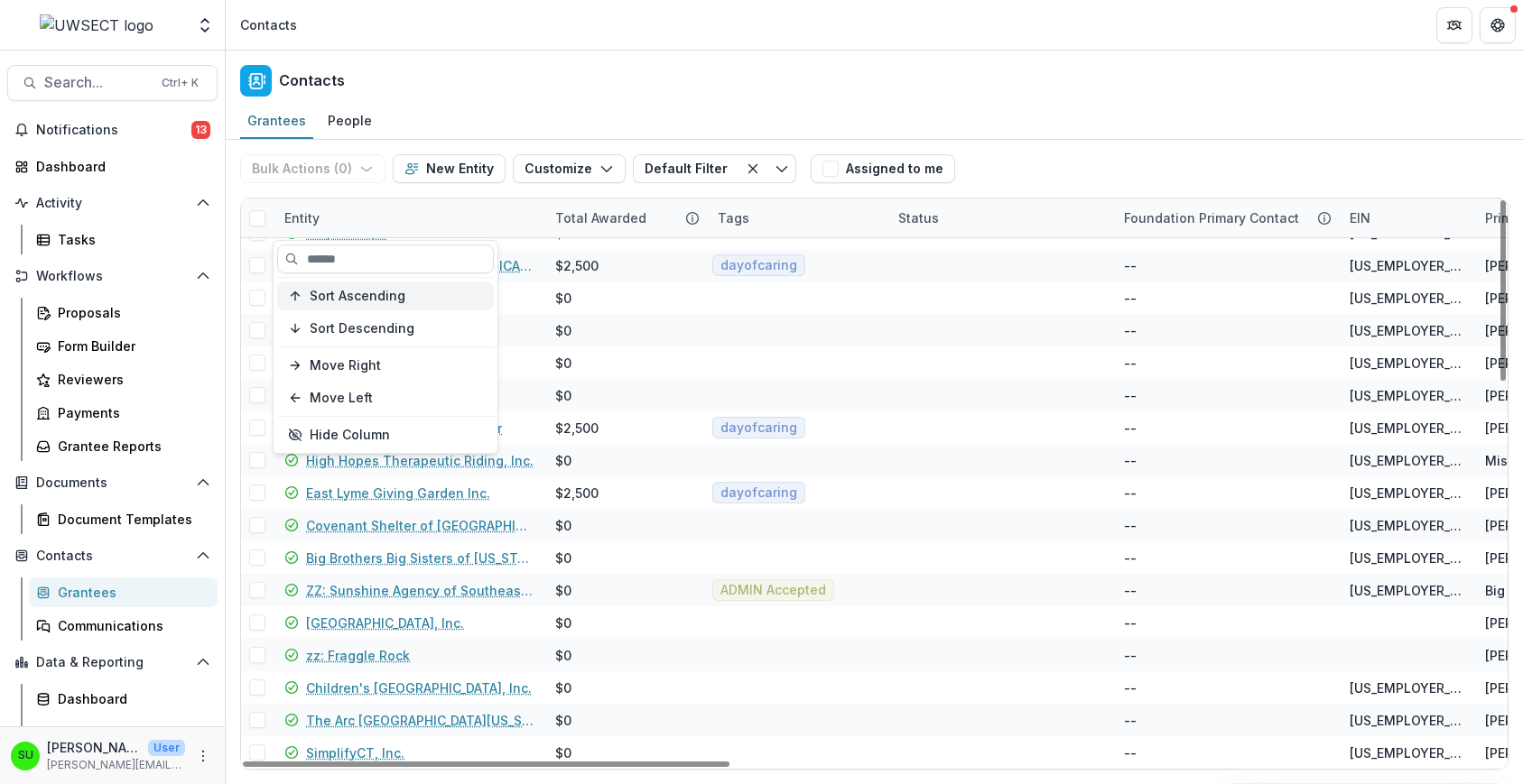
click at [350, 304] on button "Sort Ascending" at bounding box center [386, 295] width 217 height 29
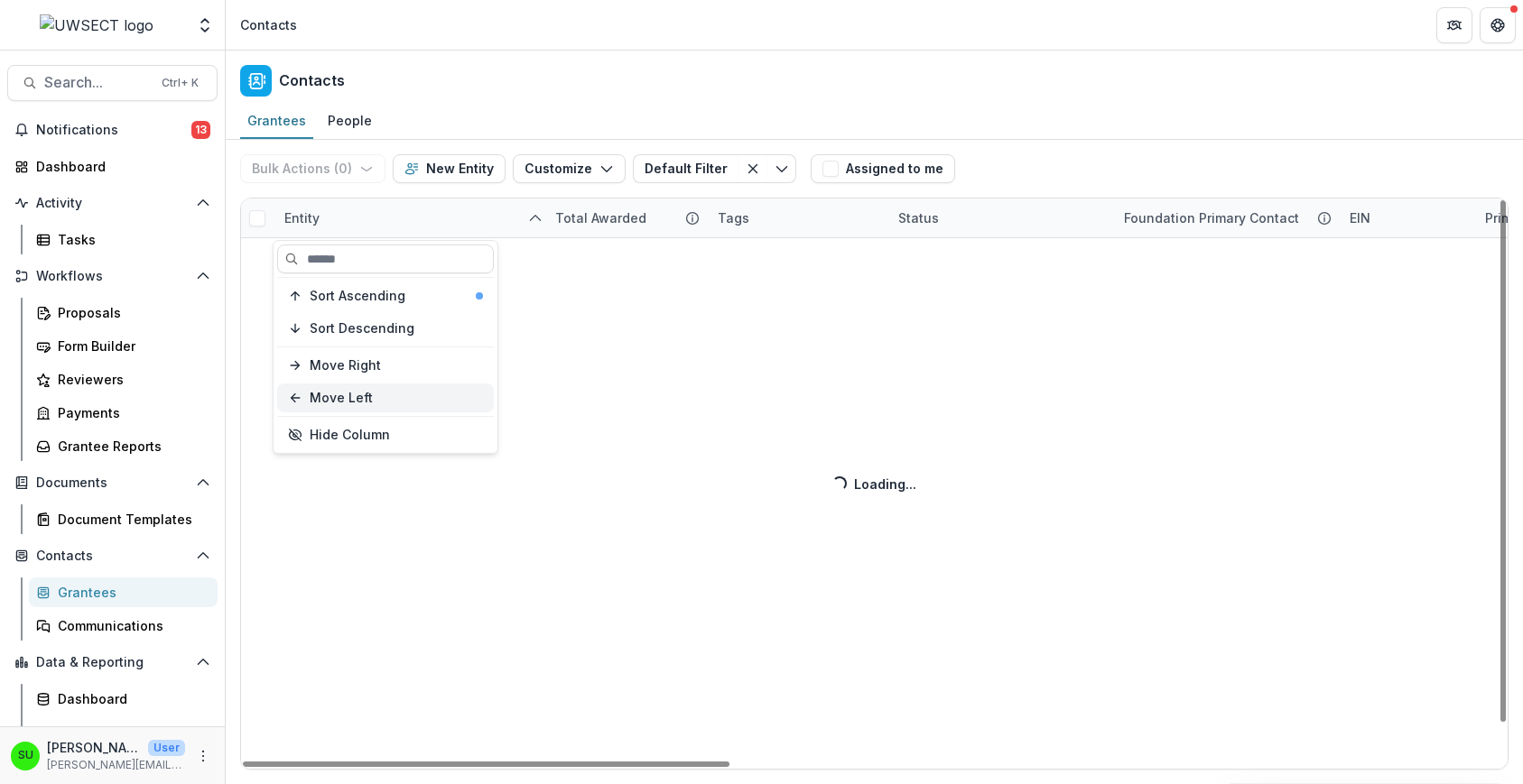
scroll to position [40, 0]
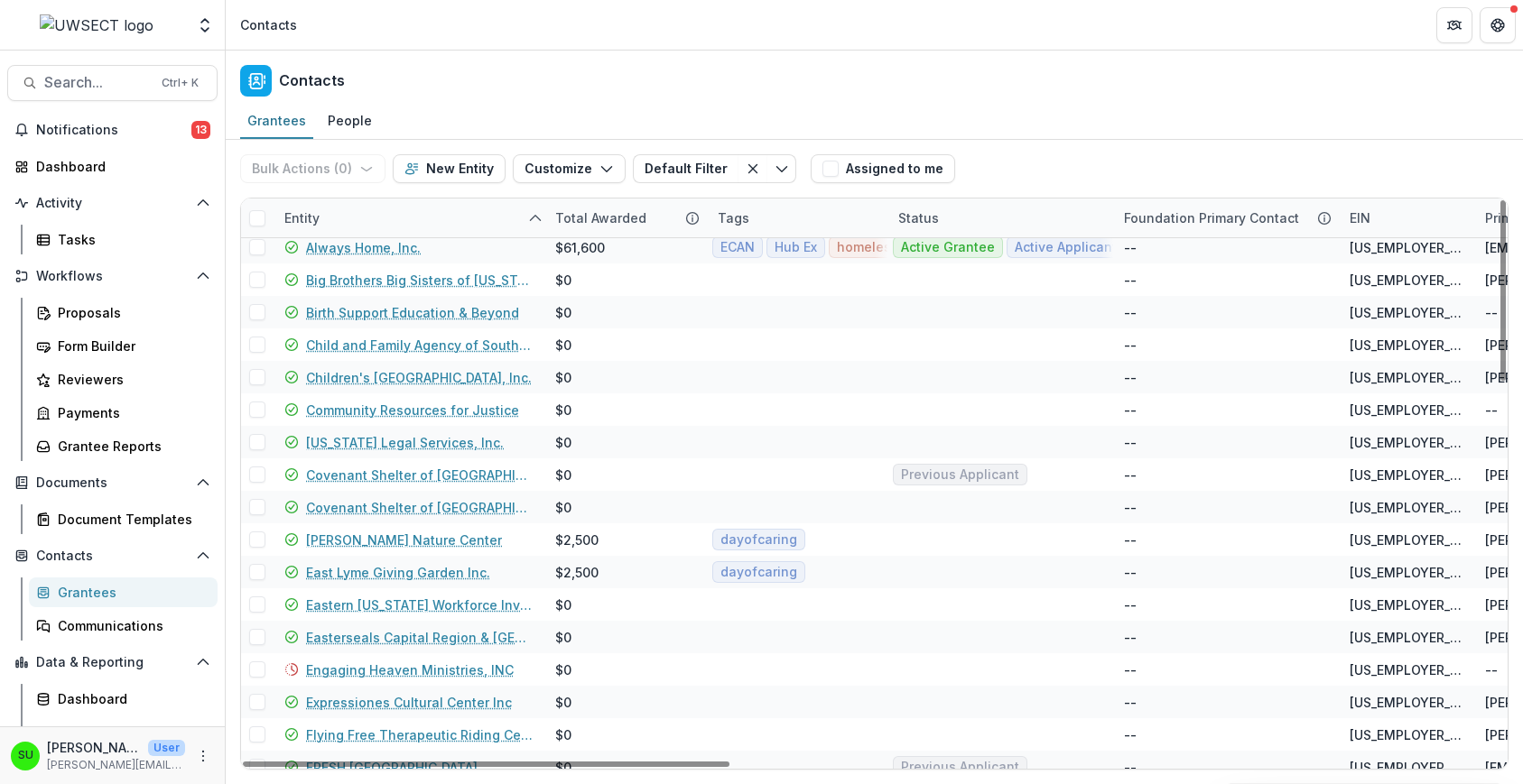
drag, startPoint x: 626, startPoint y: 91, endPoint x: 627, endPoint y: 101, distance: 10.0
click at [628, 90] on div "Contacts" at bounding box center [874, 76] width 1298 height 53
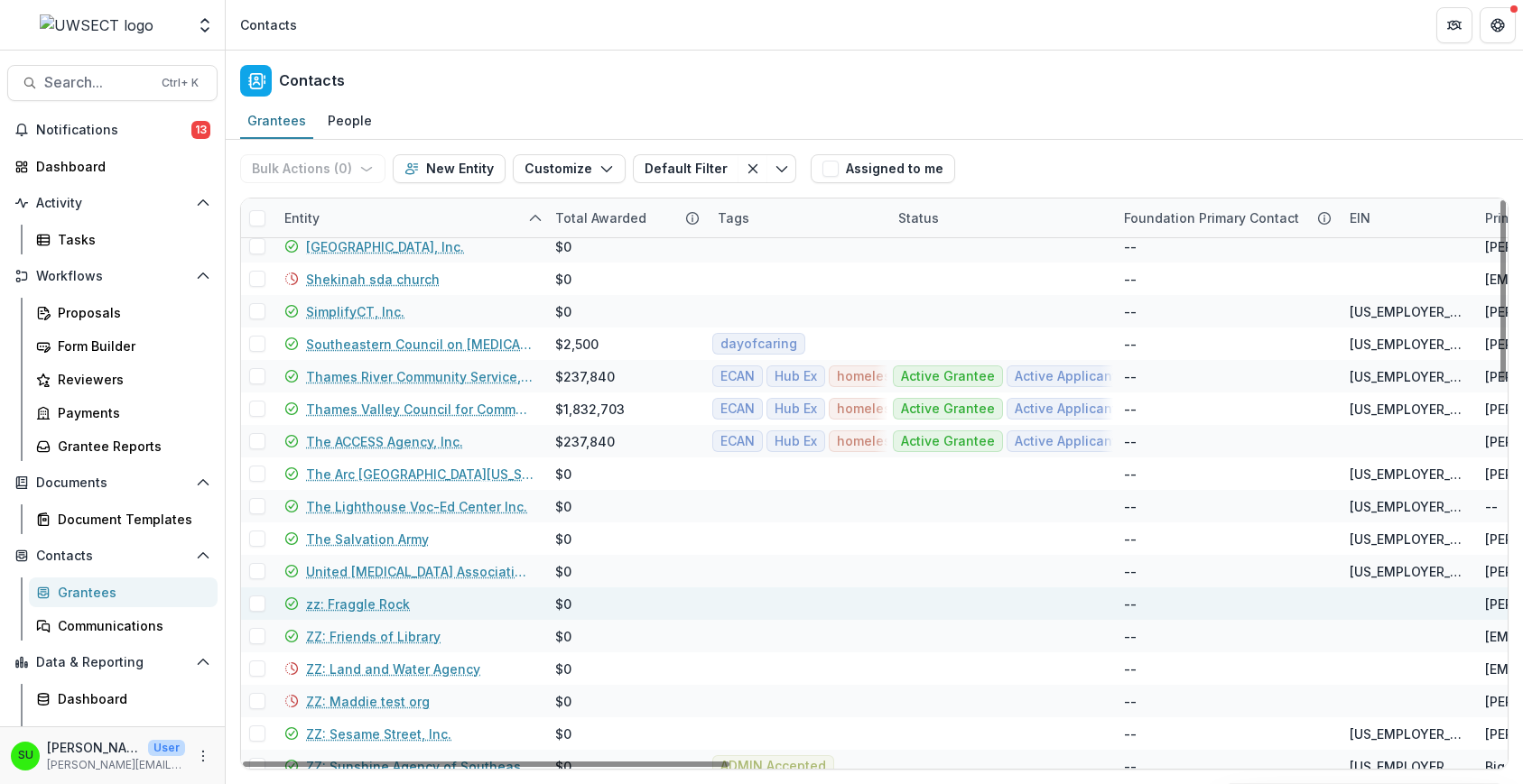
scroll to position [1191, 0]
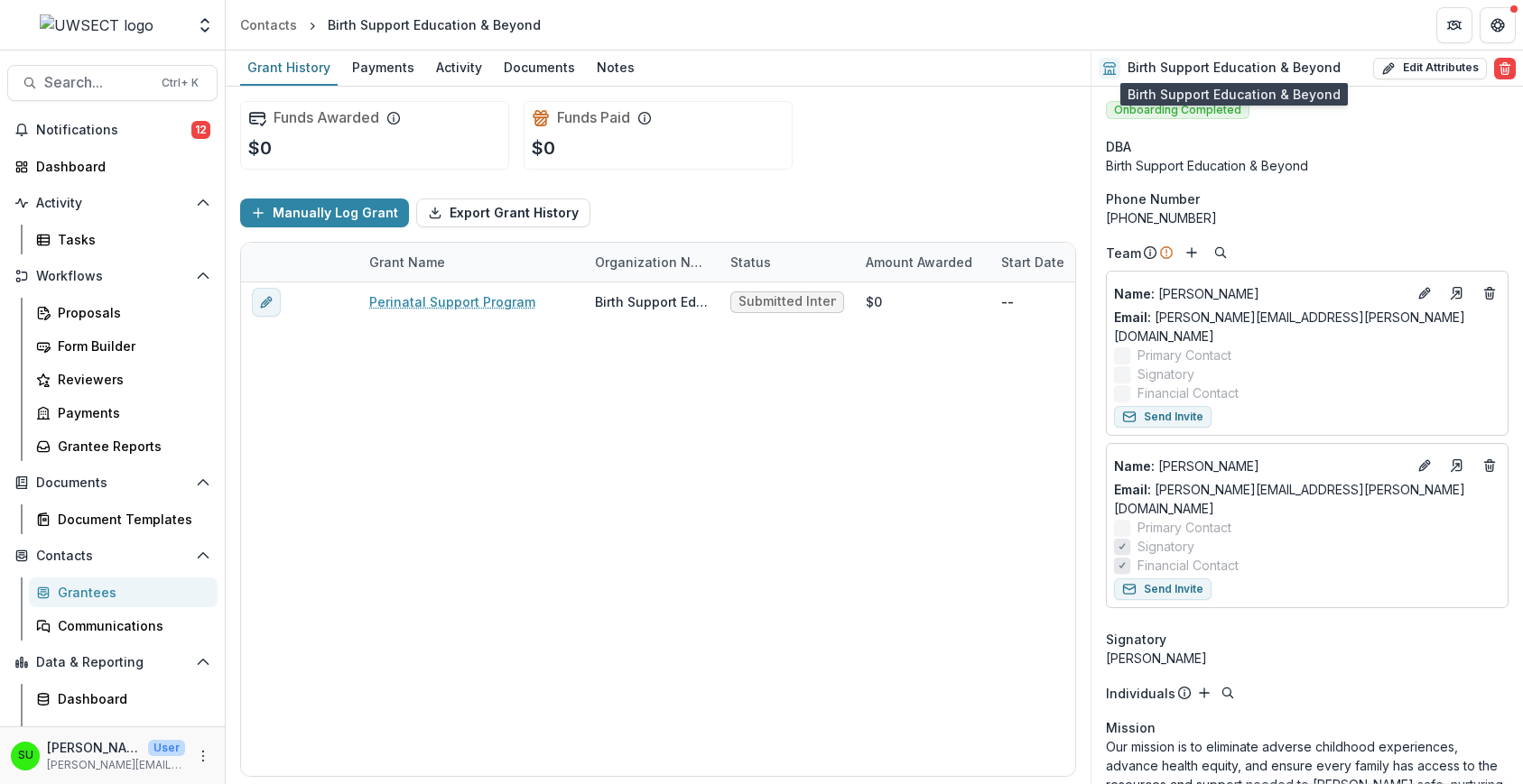
click at [1226, 68] on h2 "Birth Support Education & Beyond" at bounding box center [1234, 68] width 213 height 15
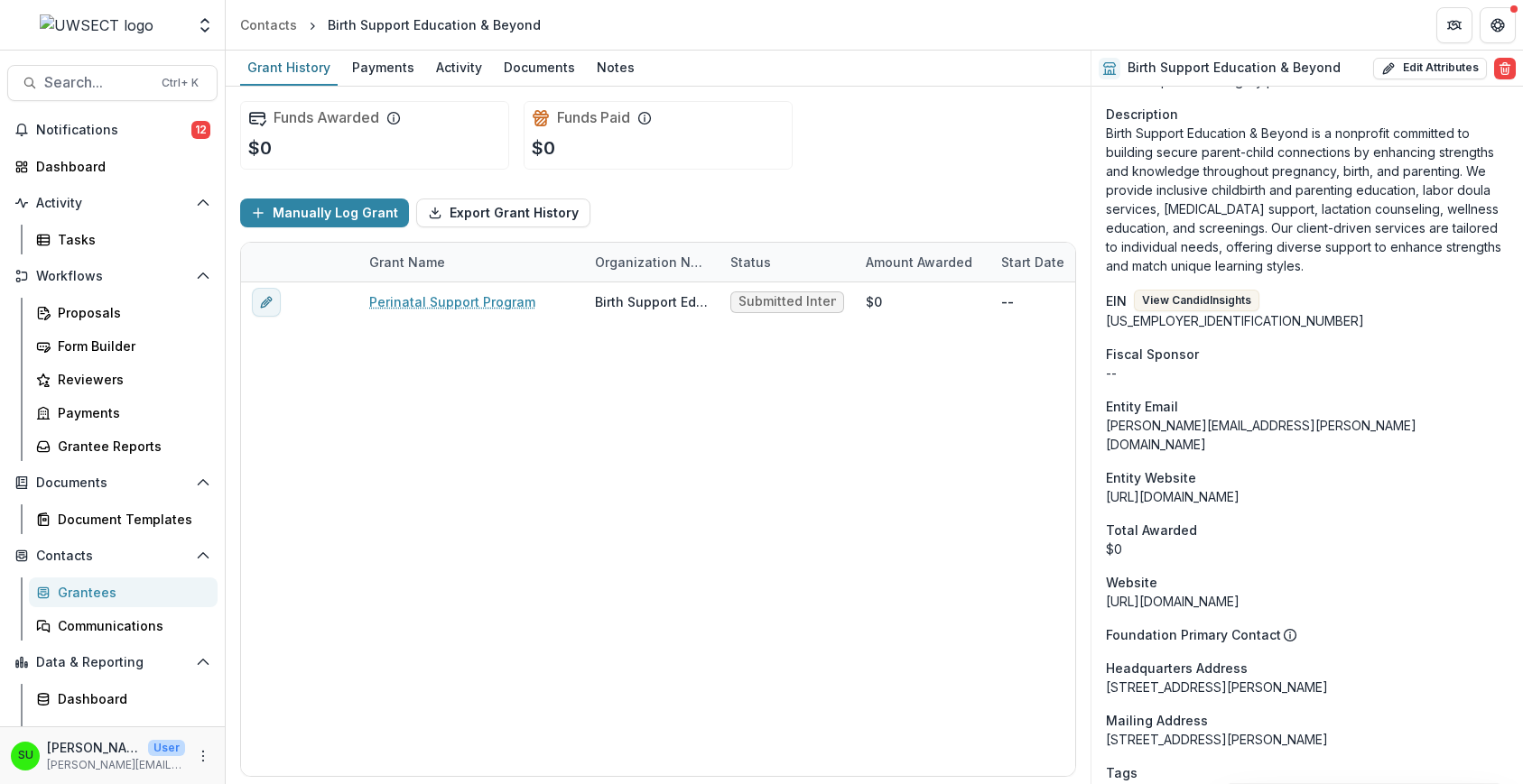
scroll to position [902, 0]
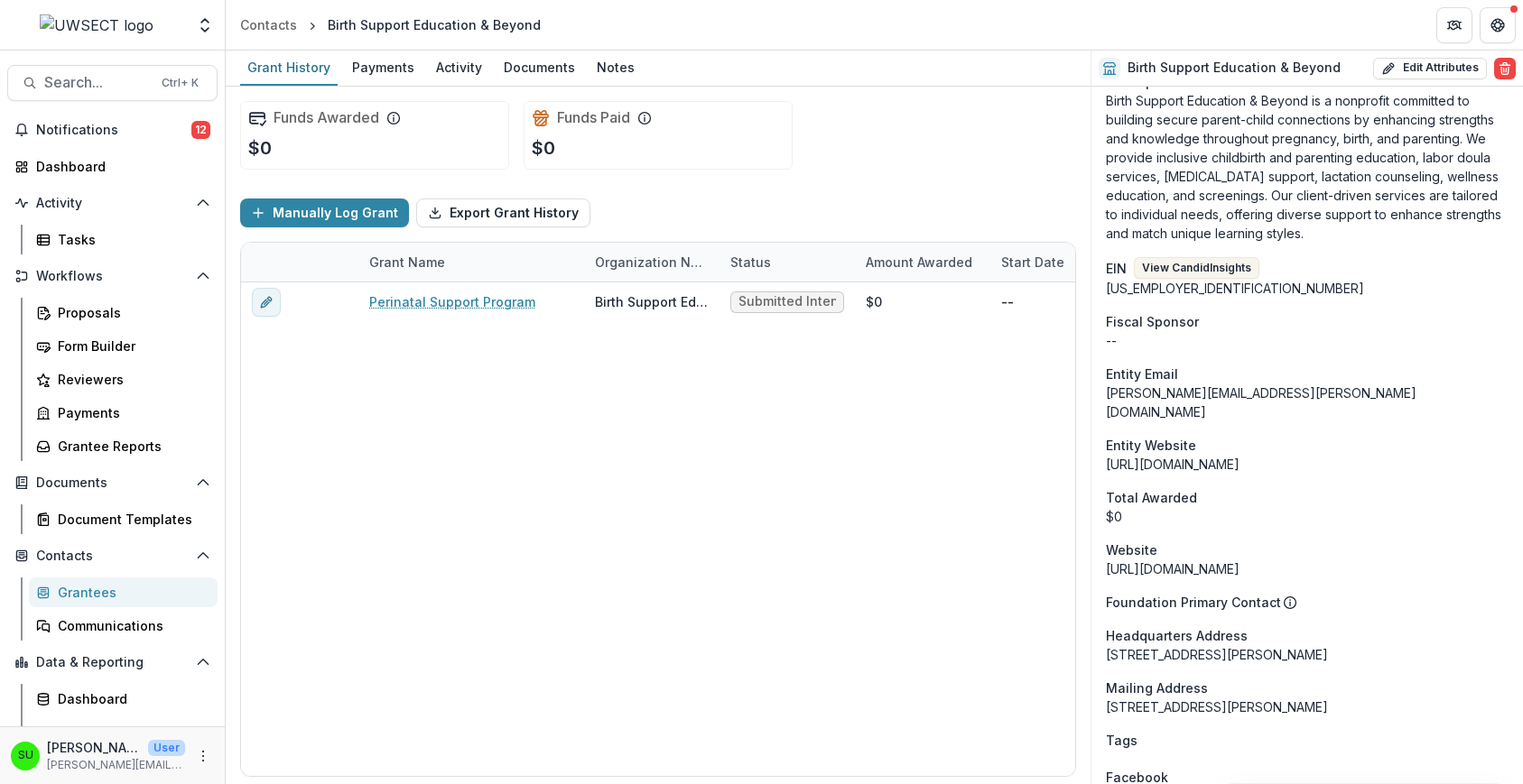
drag, startPoint x: 1261, startPoint y: 412, endPoint x: 1097, endPoint y: 404, distance: 164.2
click at [1097, 404] on div "Onboarding Completed DBA Birth Support Education & Beyond Phone Number +1 860 8…" at bounding box center [1307, 323] width 431 height 2278
copy div "https://www.bseb-ct.org"
click at [865, 152] on div "Funds Awarded $0 Funds Paid $0" at bounding box center [658, 135] width 836 height 98
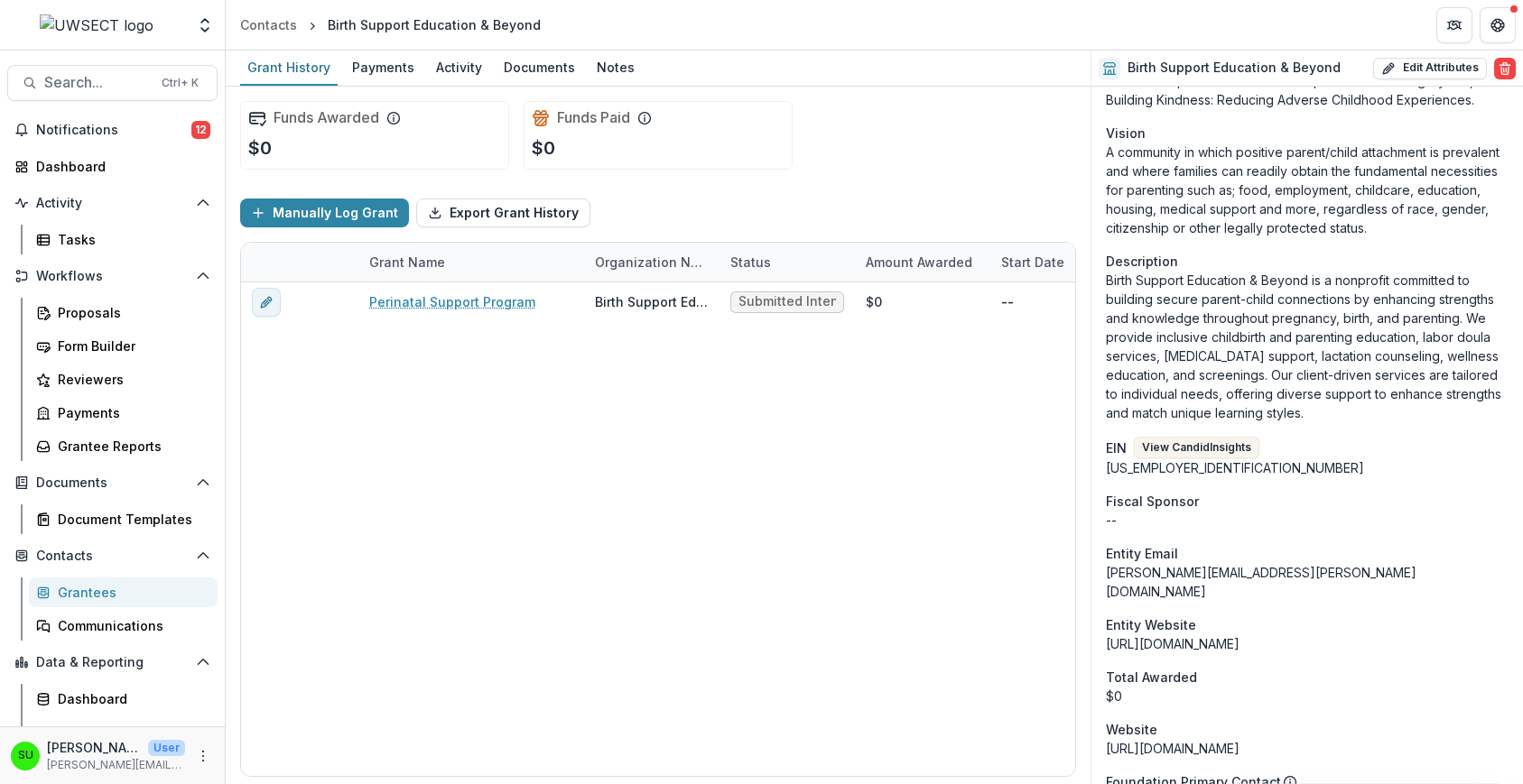
scroll to position [722, 0]
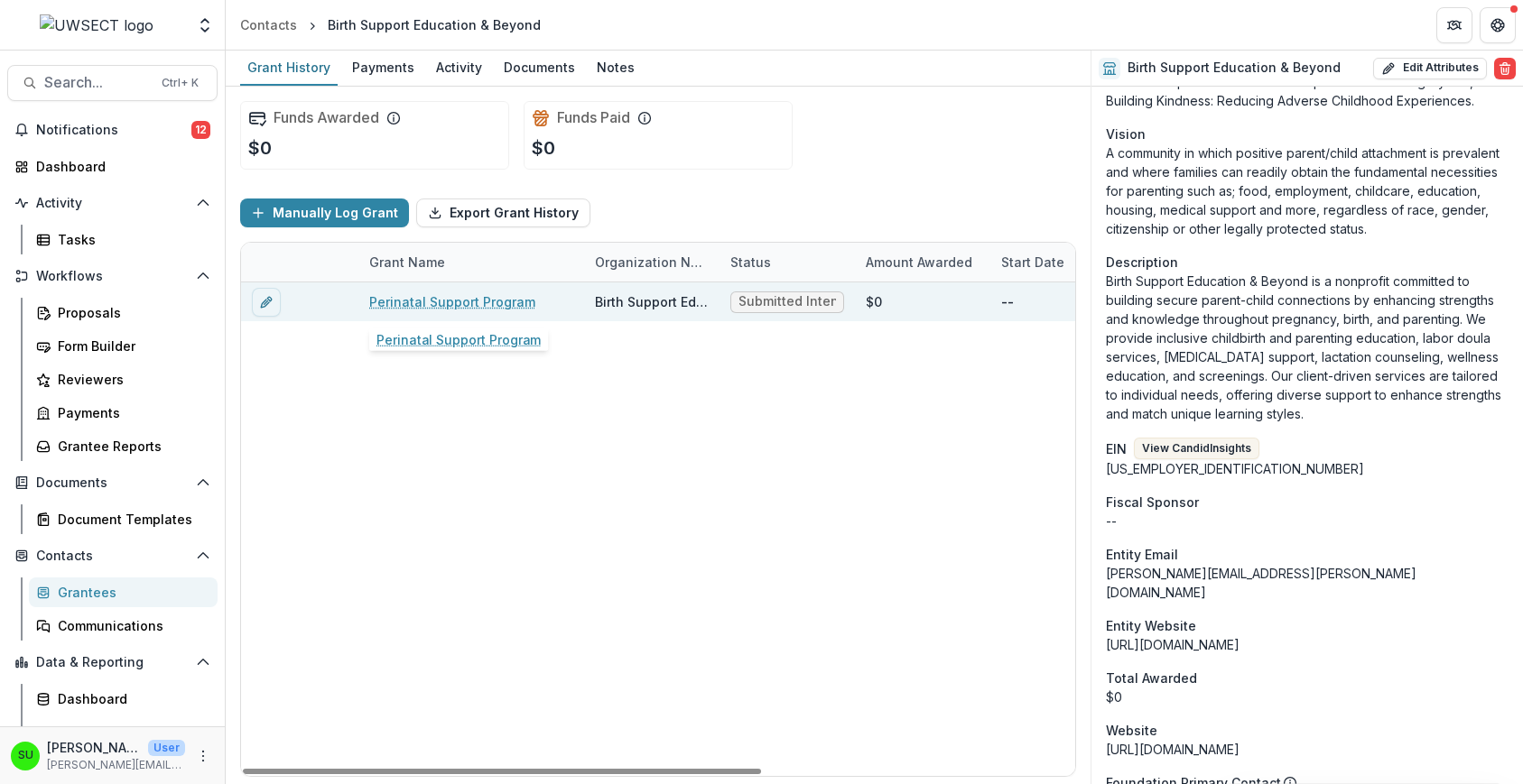
click at [460, 301] on link "Perinatal Support Program" at bounding box center [452, 302] width 166 height 19
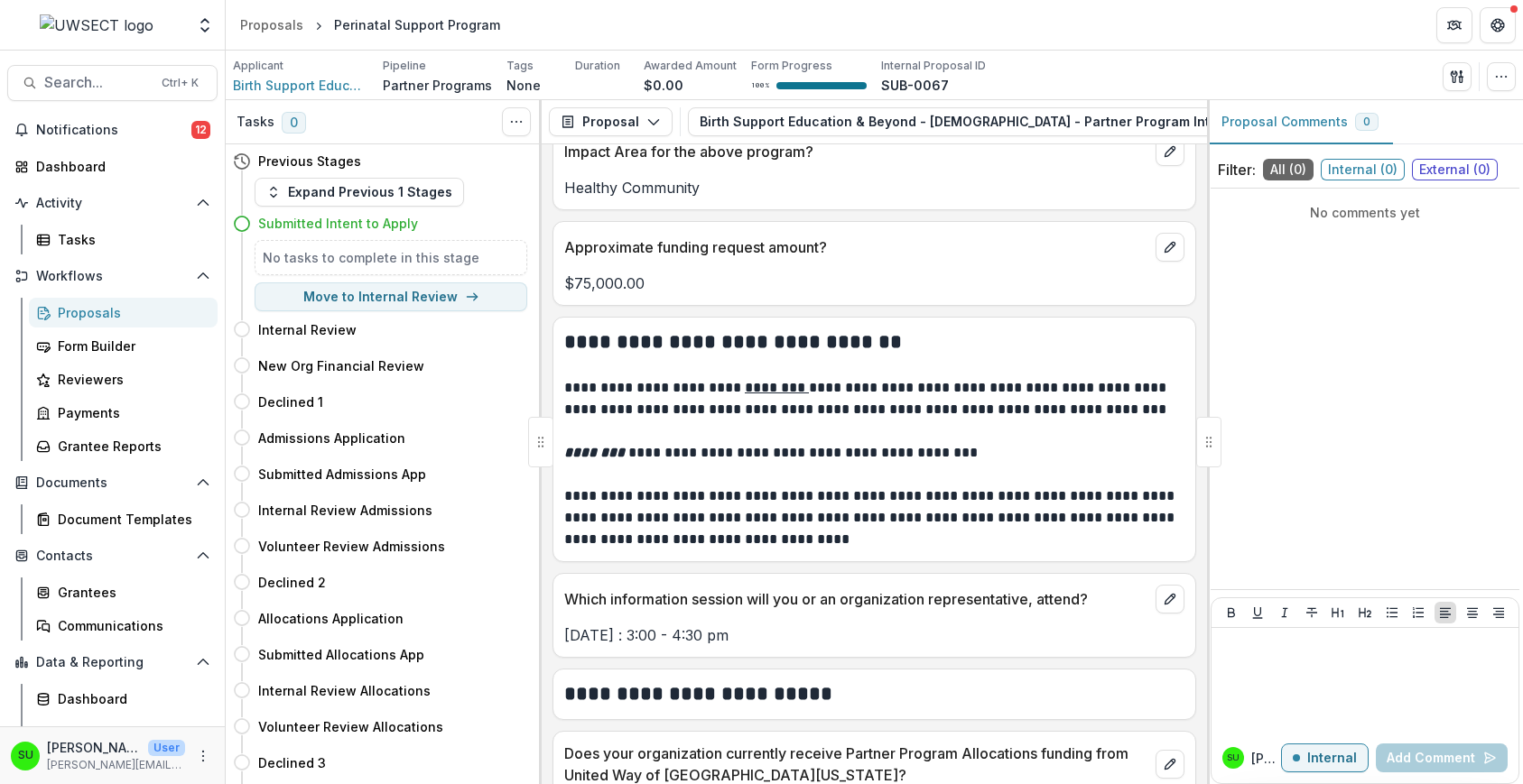
scroll to position [1536, 0]
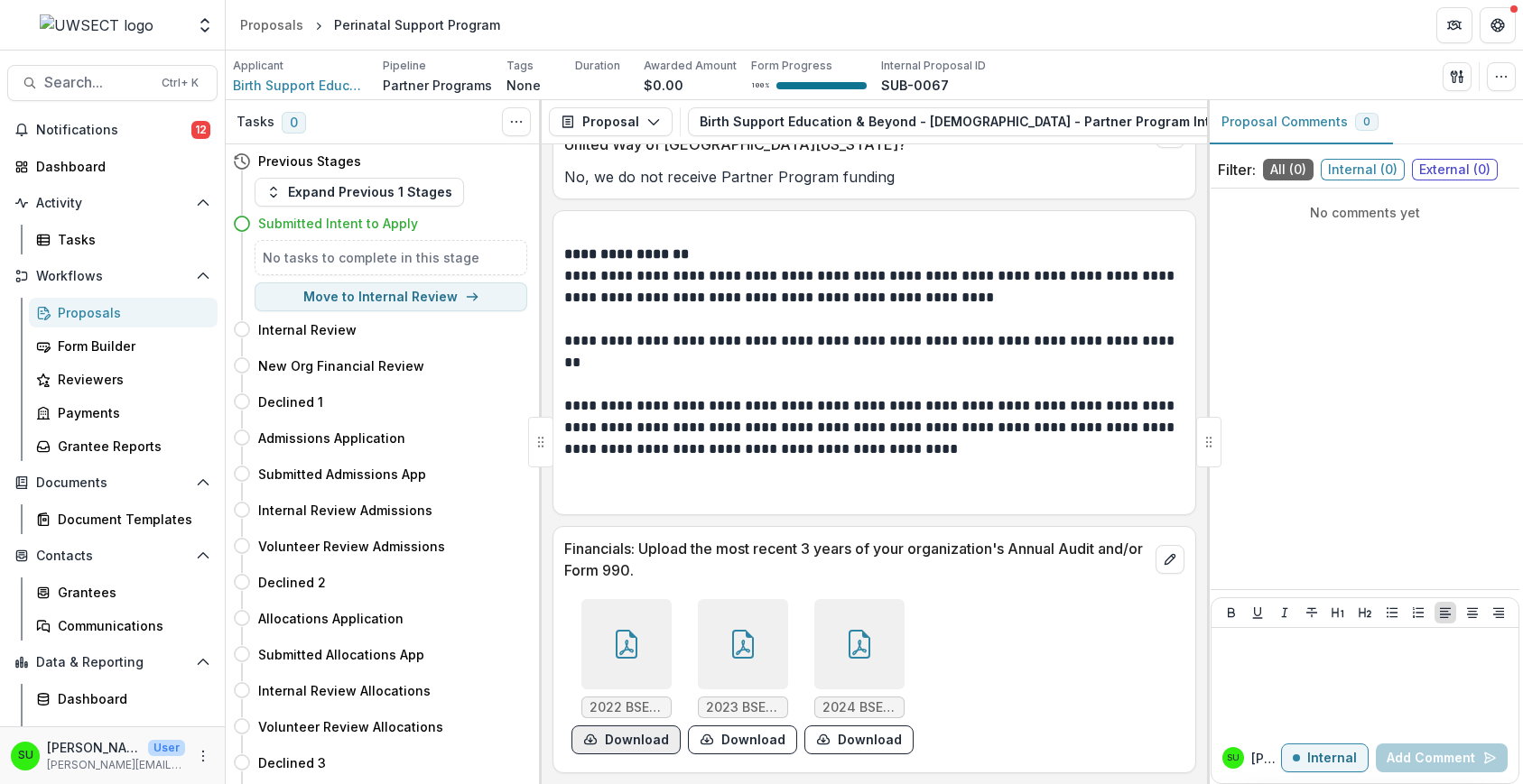
click at [645, 744] on button "Download" at bounding box center [626, 739] width 109 height 29
click at [769, 750] on button "Download" at bounding box center [742, 739] width 109 height 29
click at [871, 737] on button "Download" at bounding box center [859, 739] width 109 height 29
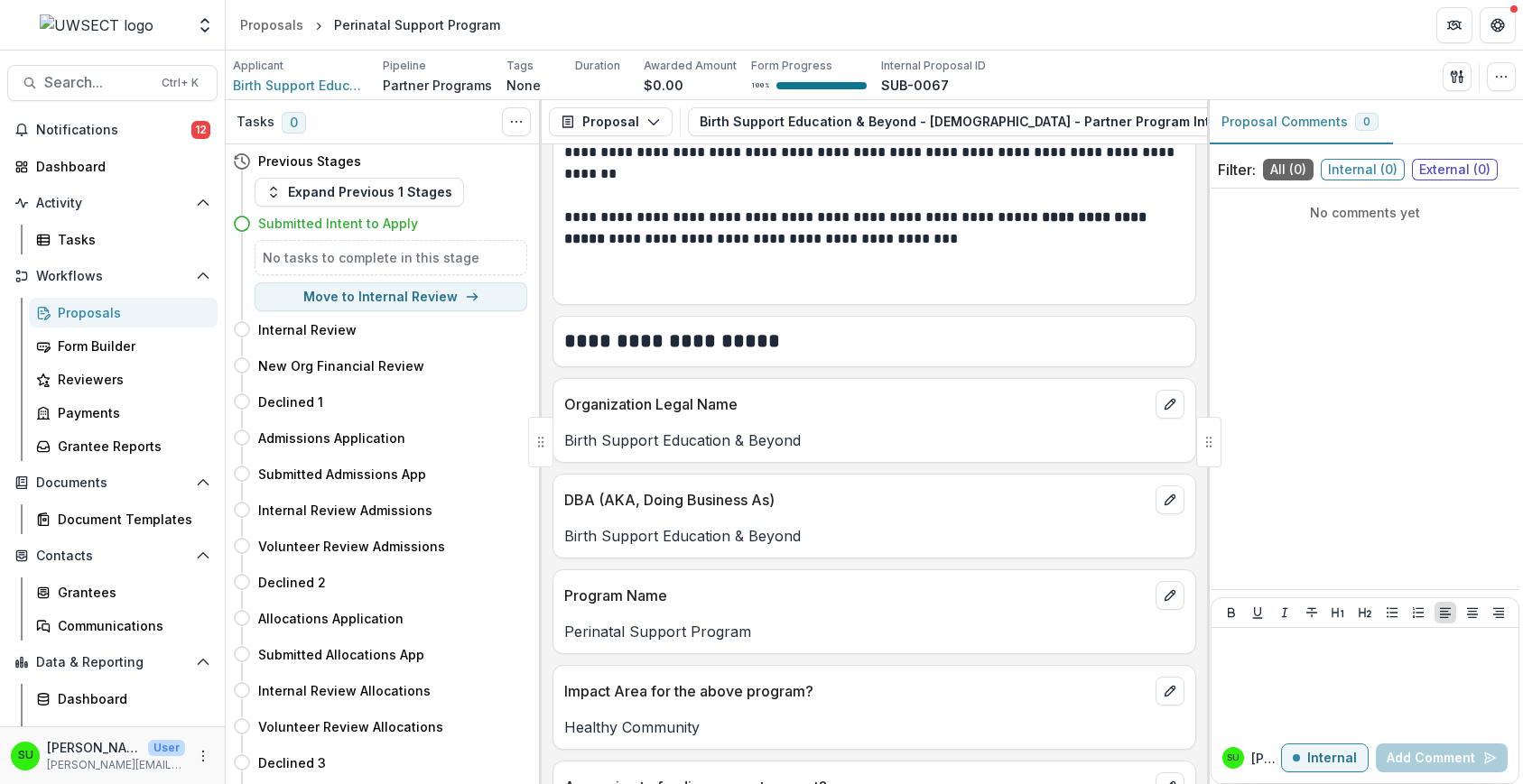
scroll to position [0, 0]
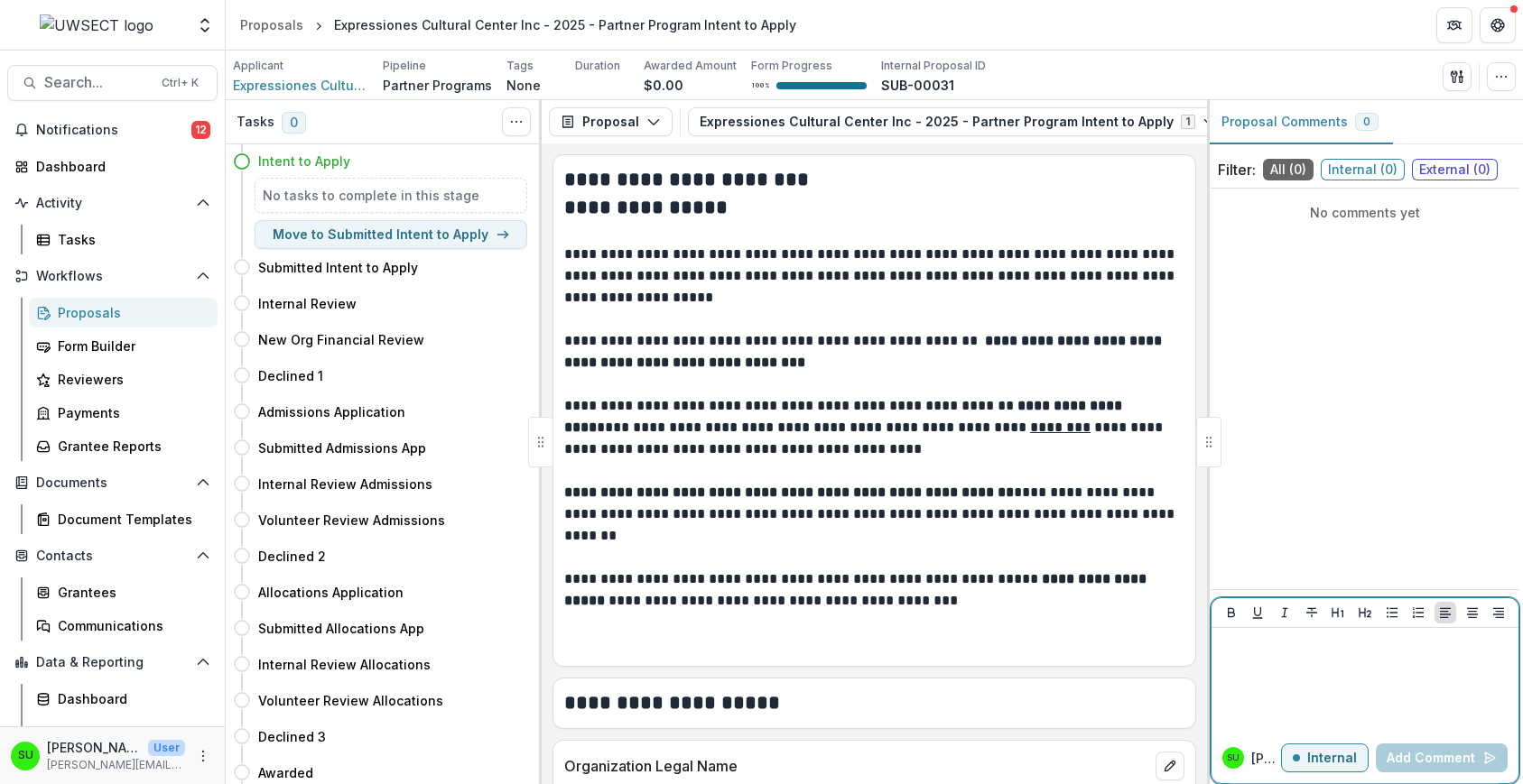
click at [1322, 759] on p "Internal" at bounding box center [1331, 758] width 49 height 15
click at [1303, 670] on div at bounding box center [1365, 680] width 292 height 90
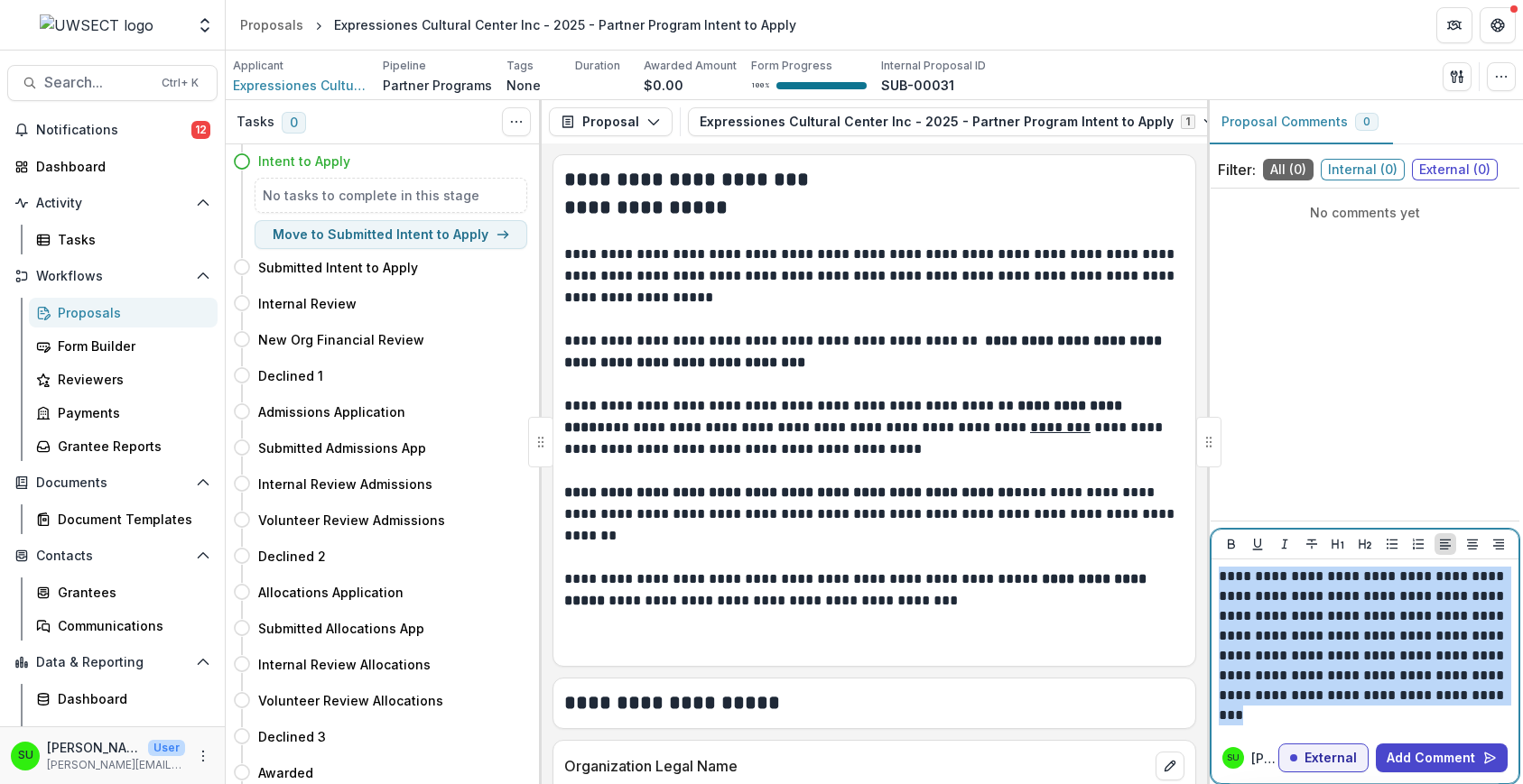
copy p "**********"
click at [1447, 764] on button "Add Comment" at bounding box center [1442, 758] width 132 height 29
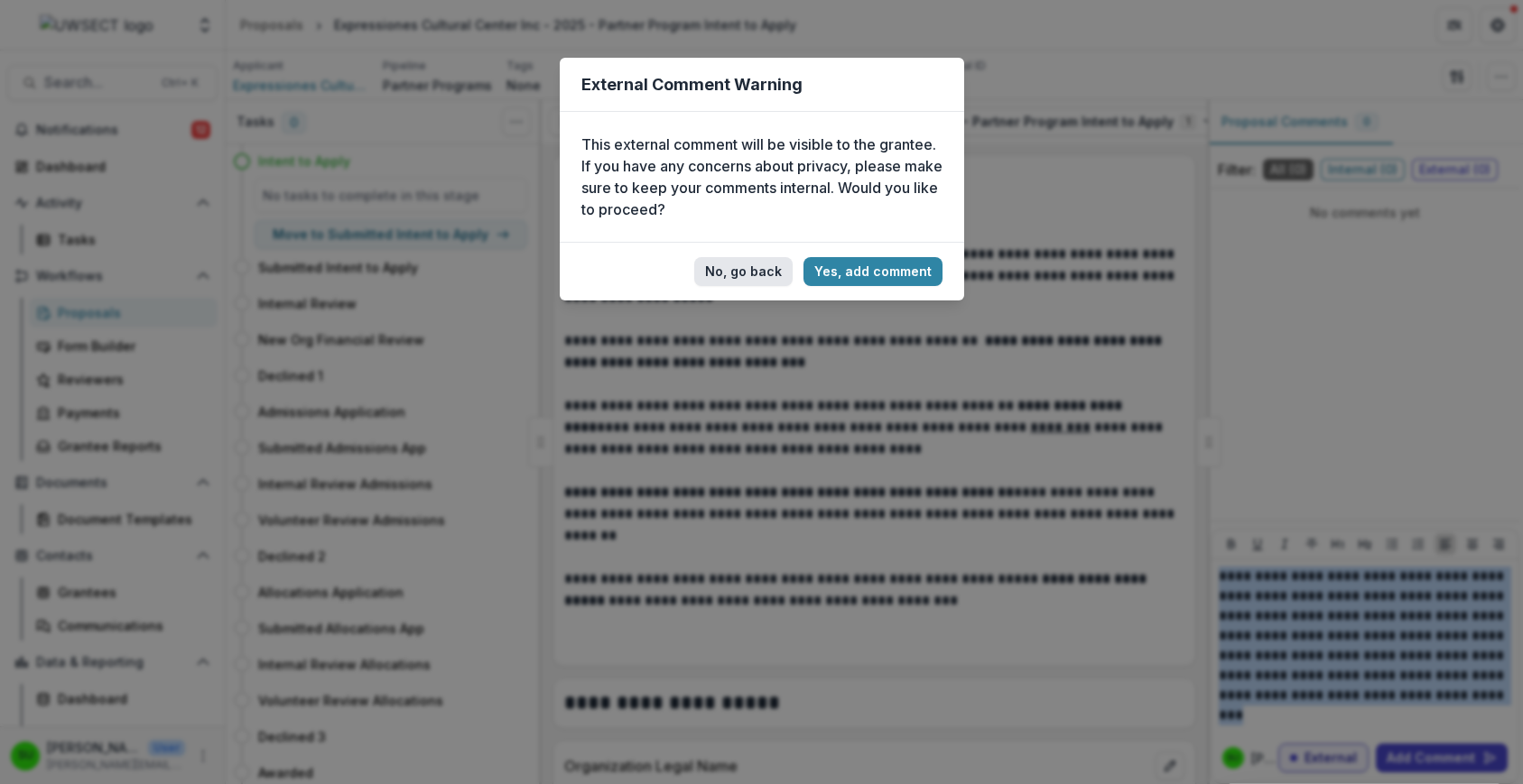
click at [748, 268] on button "No, go back" at bounding box center [743, 271] width 99 height 29
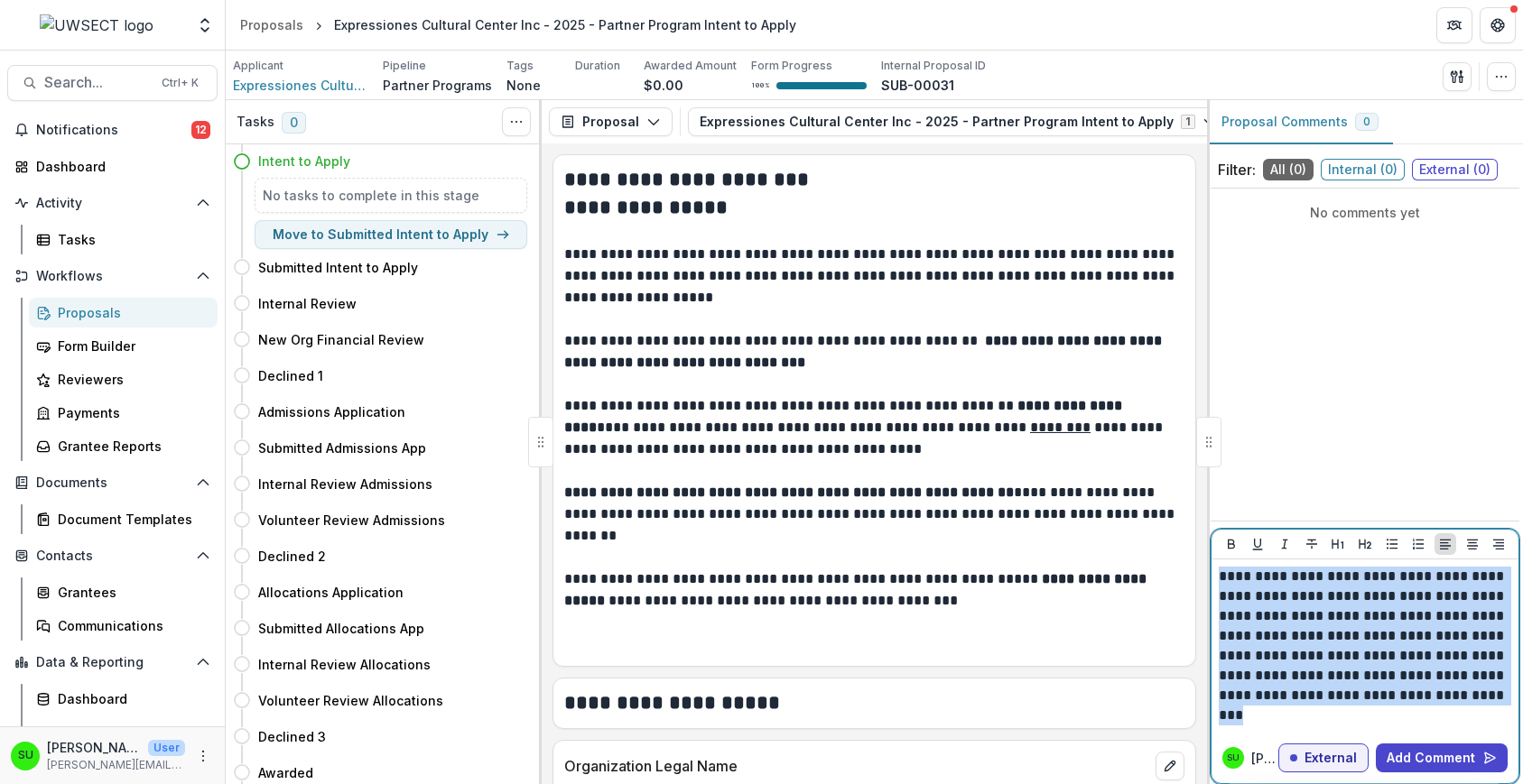
click at [1329, 597] on p "**********" at bounding box center [1365, 646] width 292 height 159
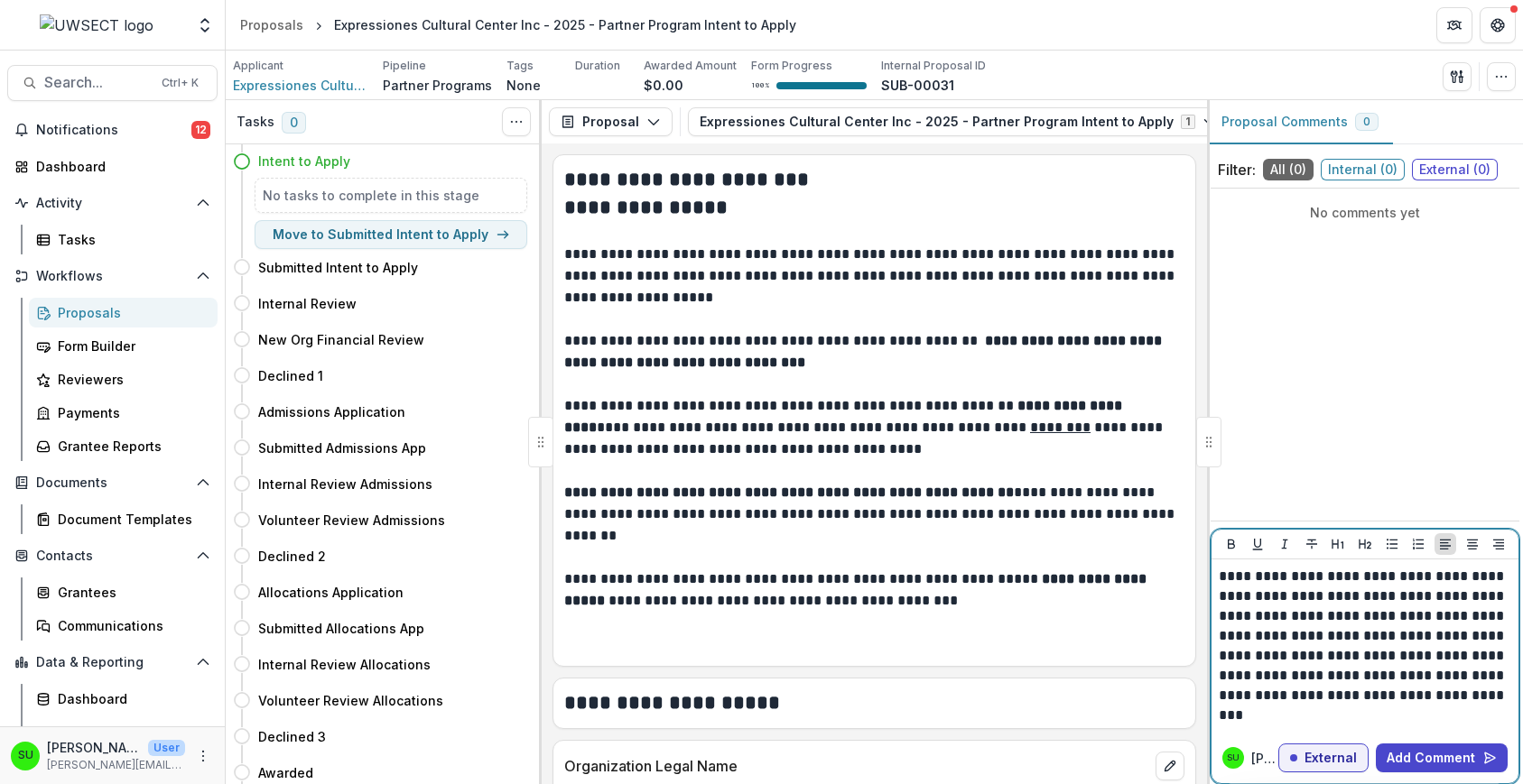
drag, startPoint x: 1312, startPoint y: 573, endPoint x: 1352, endPoint y: 560, distance: 42.1
click at [1316, 573] on p "**********" at bounding box center [1365, 646] width 292 height 159
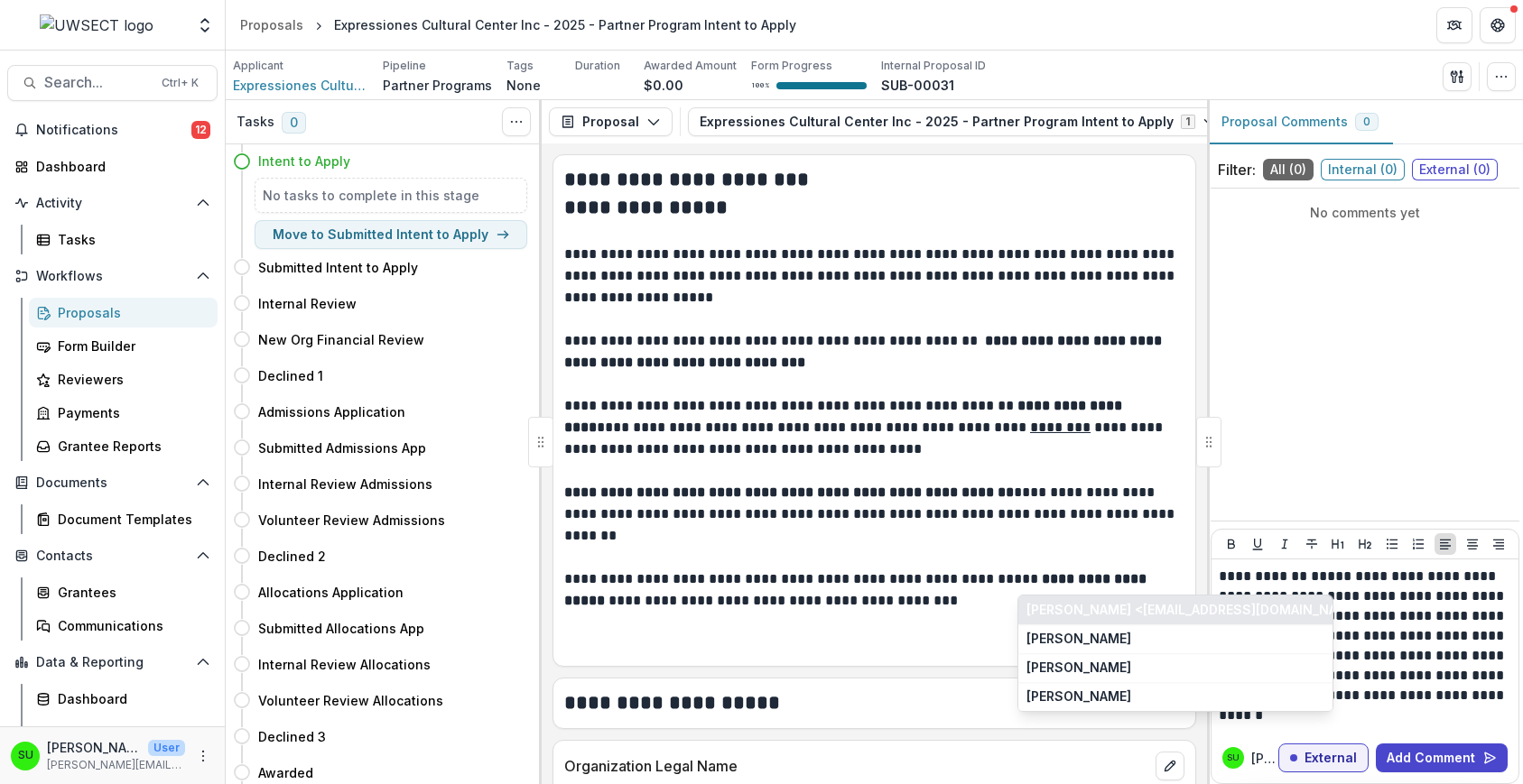
click at [1129, 603] on button "Jose Garaycochea <director@expressiones.org>" at bounding box center [1175, 610] width 314 height 29
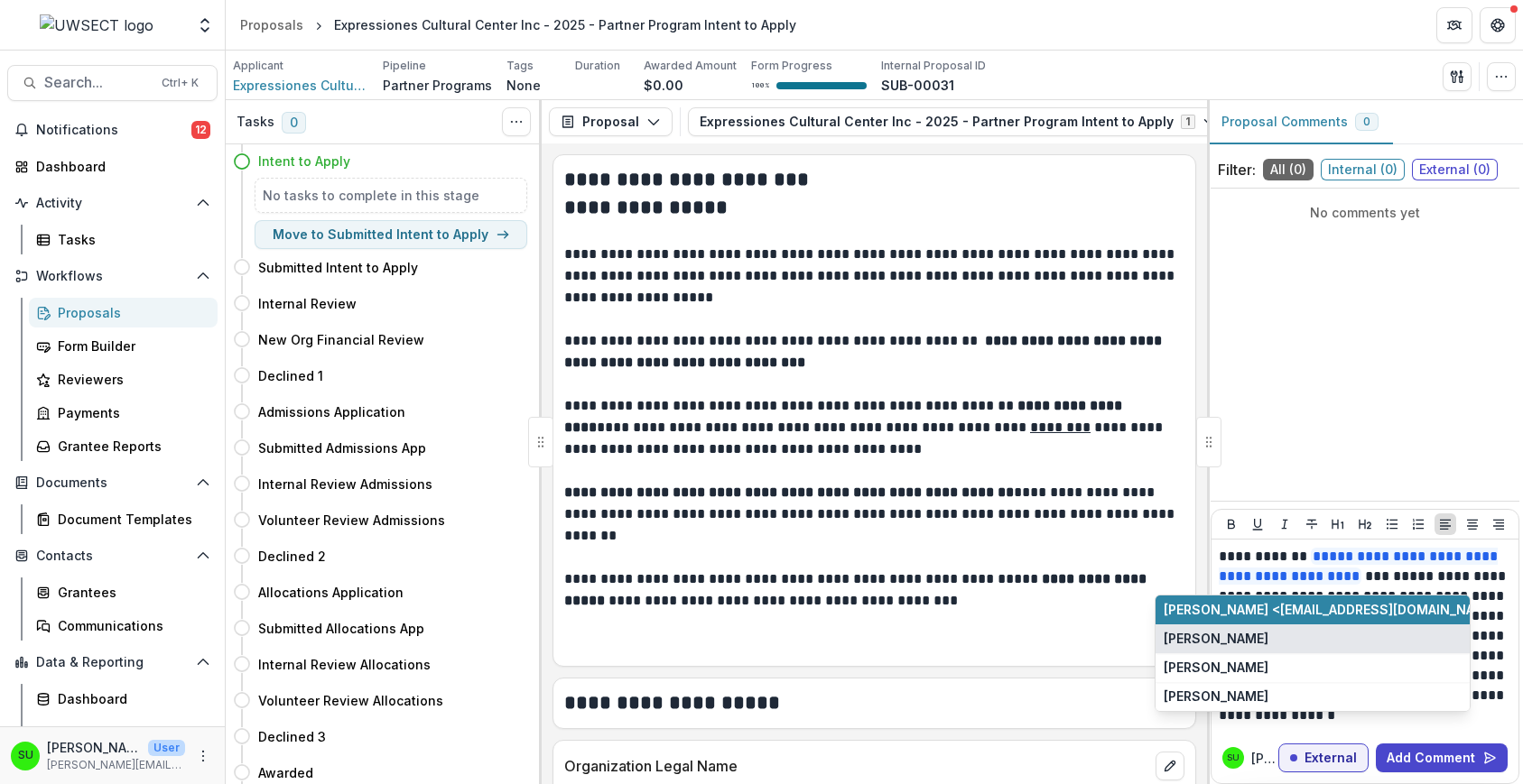
click at [1241, 644] on button "Guido Garaycochea" at bounding box center [1312, 639] width 314 height 29
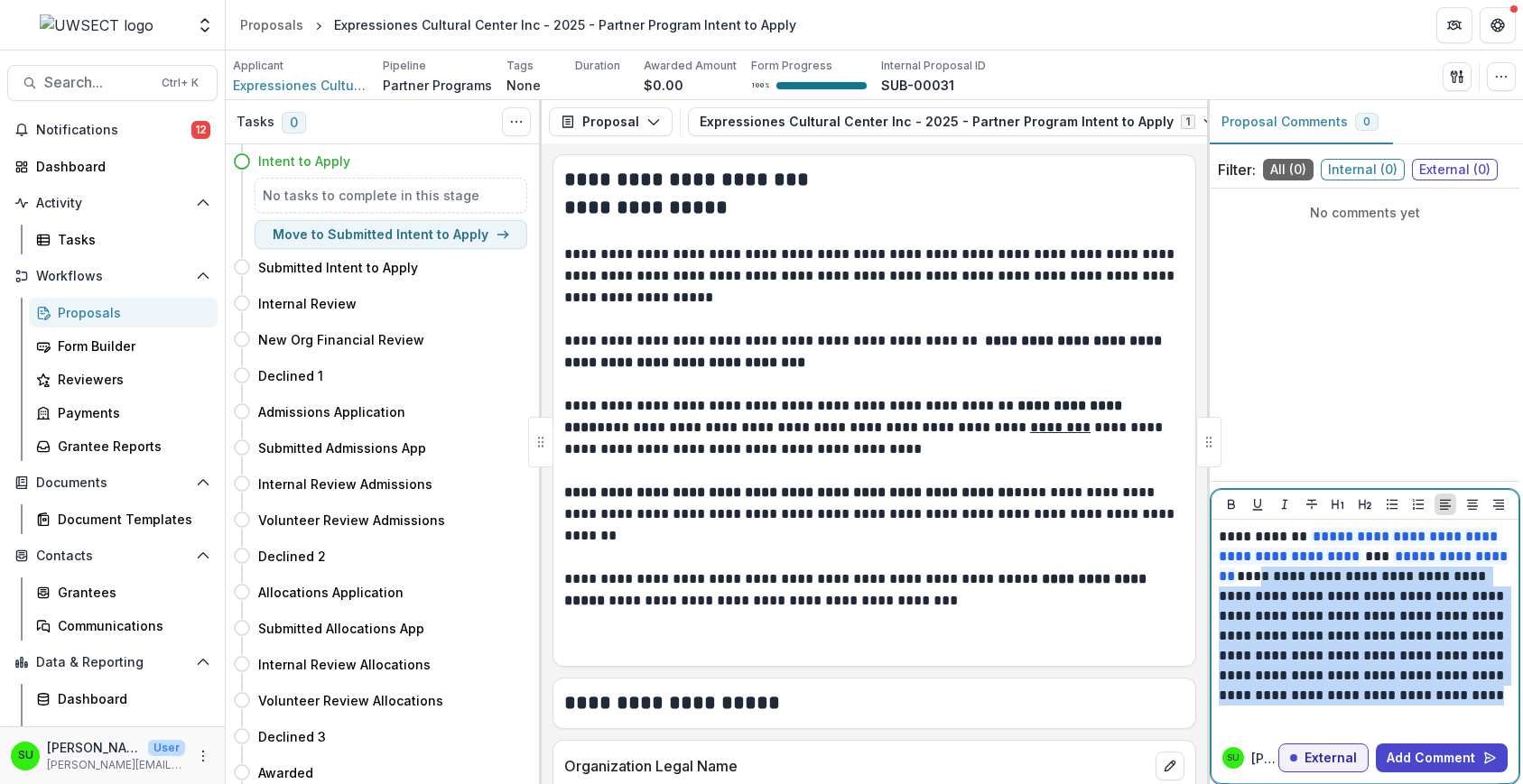
drag, startPoint x: 1380, startPoint y: 713, endPoint x: 1383, endPoint y: 572, distance: 141.0
click at [1383, 572] on p "**********" at bounding box center [1365, 626] width 292 height 198
copy p "**********"
click at [1443, 758] on button "Add Comment" at bounding box center [1442, 758] width 132 height 29
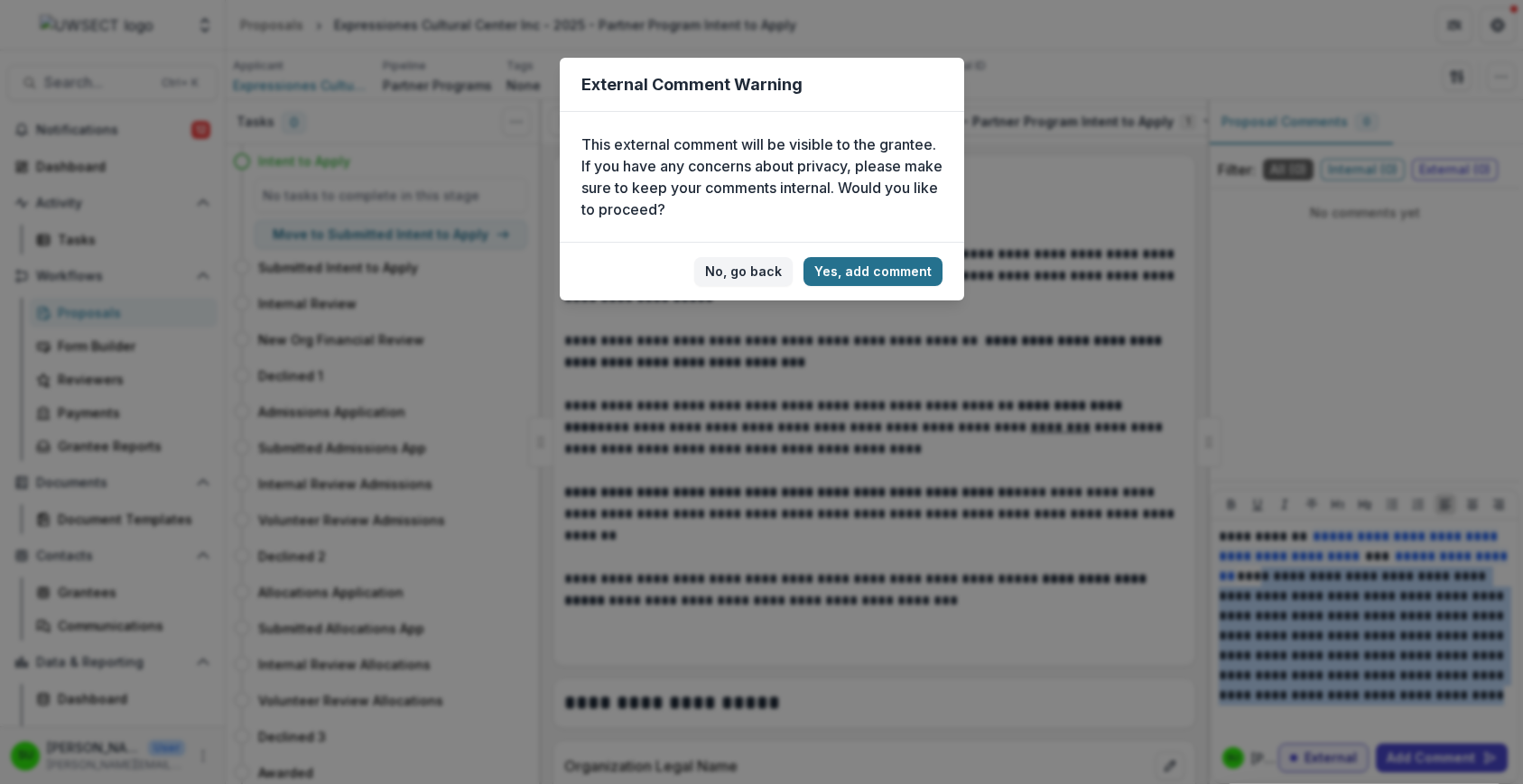
click at [883, 260] on button "Yes, add comment" at bounding box center [873, 271] width 139 height 29
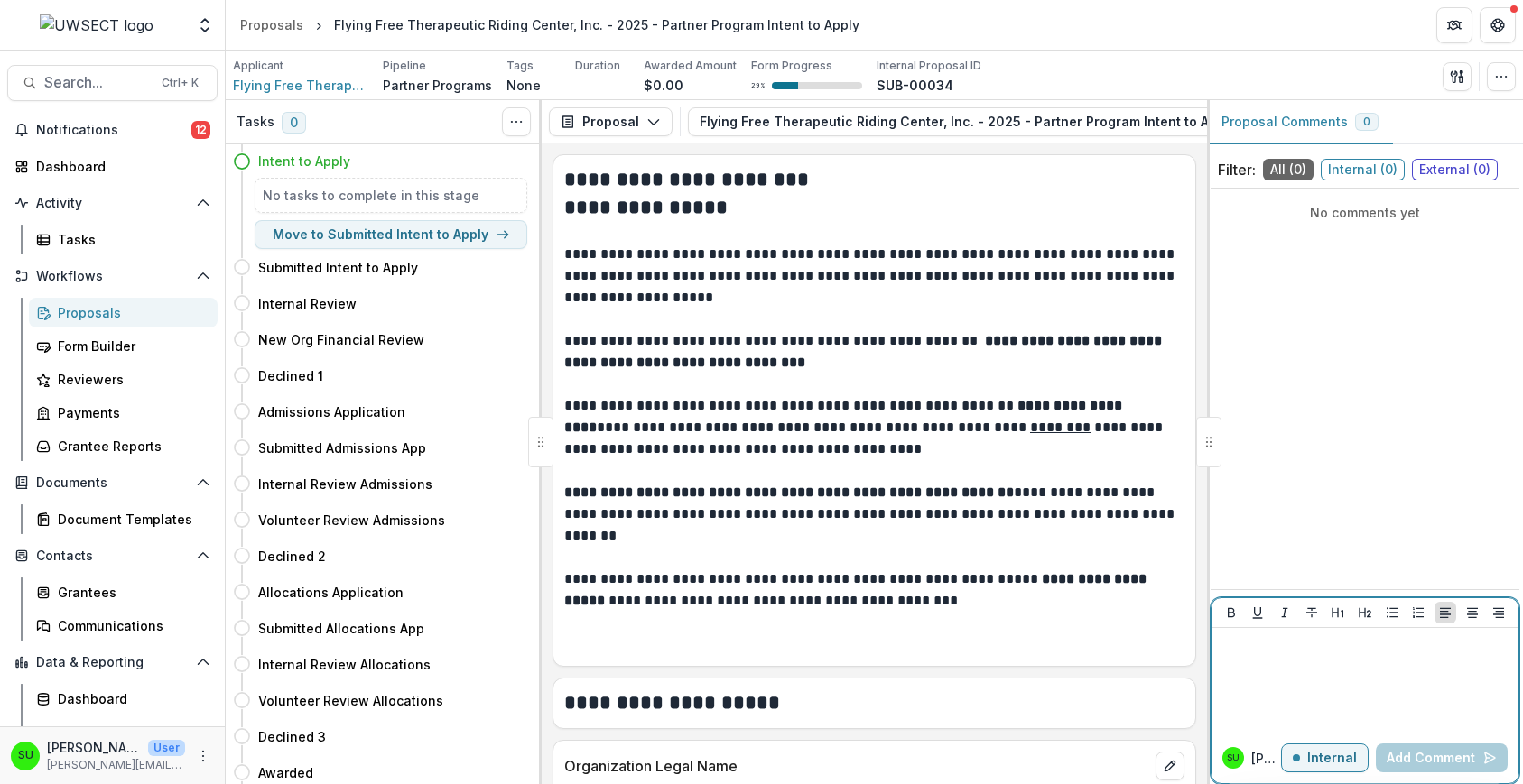
click at [1325, 764] on p "Internal" at bounding box center [1331, 758] width 49 height 15
click at [1322, 666] on div at bounding box center [1365, 680] width 292 height 90
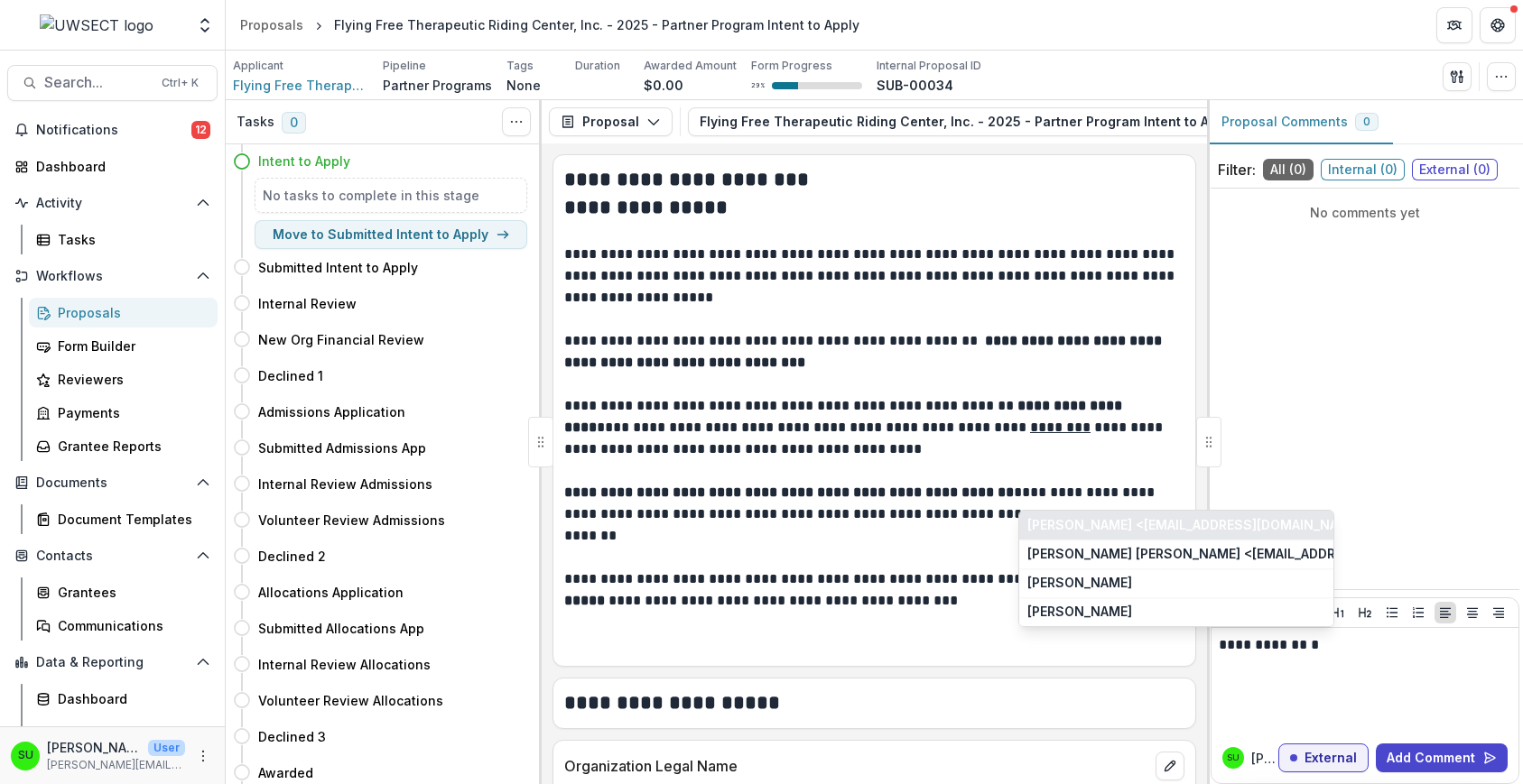
click at [1135, 511] on button "[PERSON_NAME] <[EMAIL_ADDRESS][DOMAIN_NAME]> <[EMAIL_ADDRESS][DOMAIN_NAME]>" at bounding box center [1176, 525] width 314 height 29
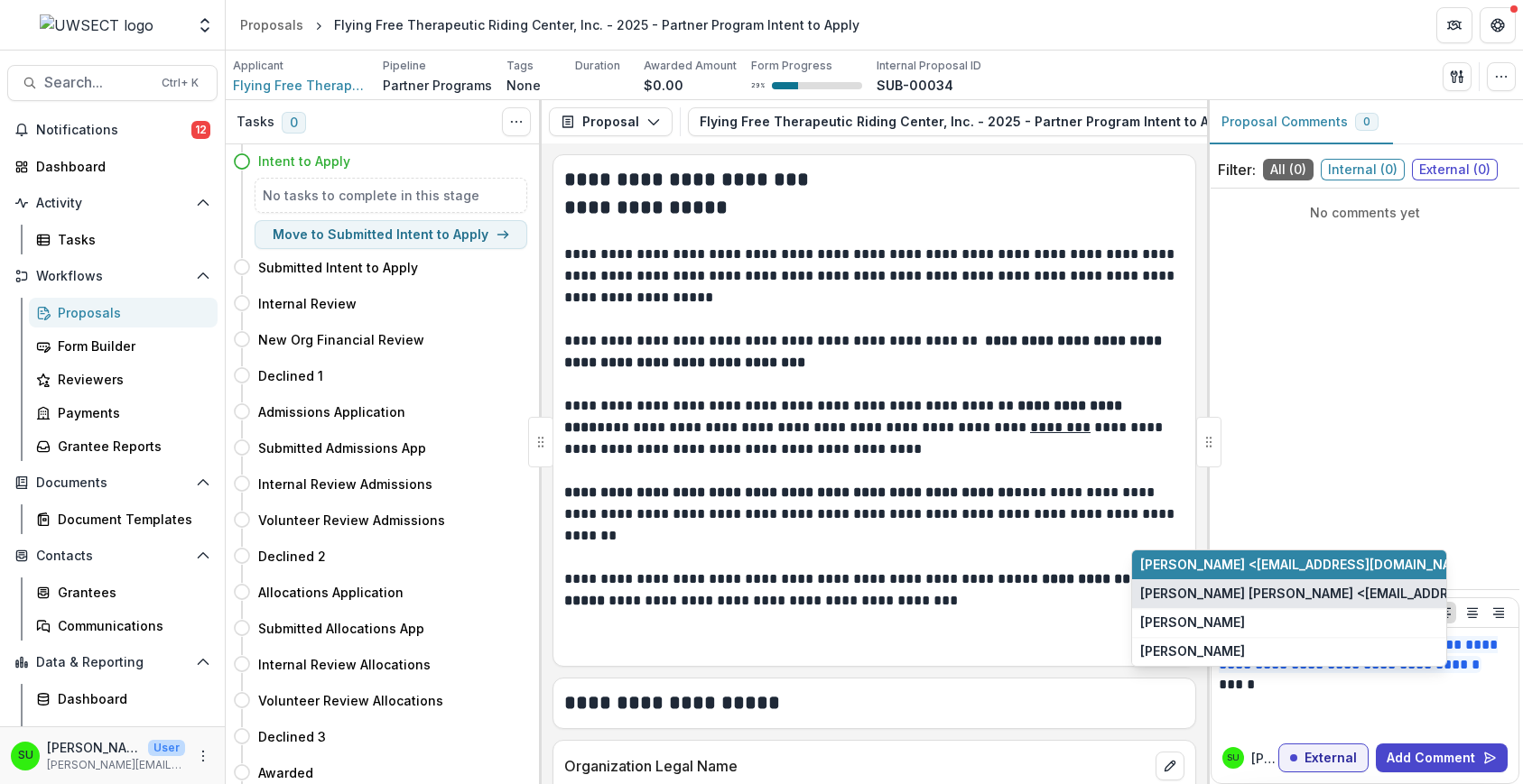
click at [1234, 588] on button "[PERSON_NAME] [PERSON_NAME] <[EMAIL_ADDRESS][DOMAIN_NAME]>" at bounding box center [1288, 593] width 314 height 29
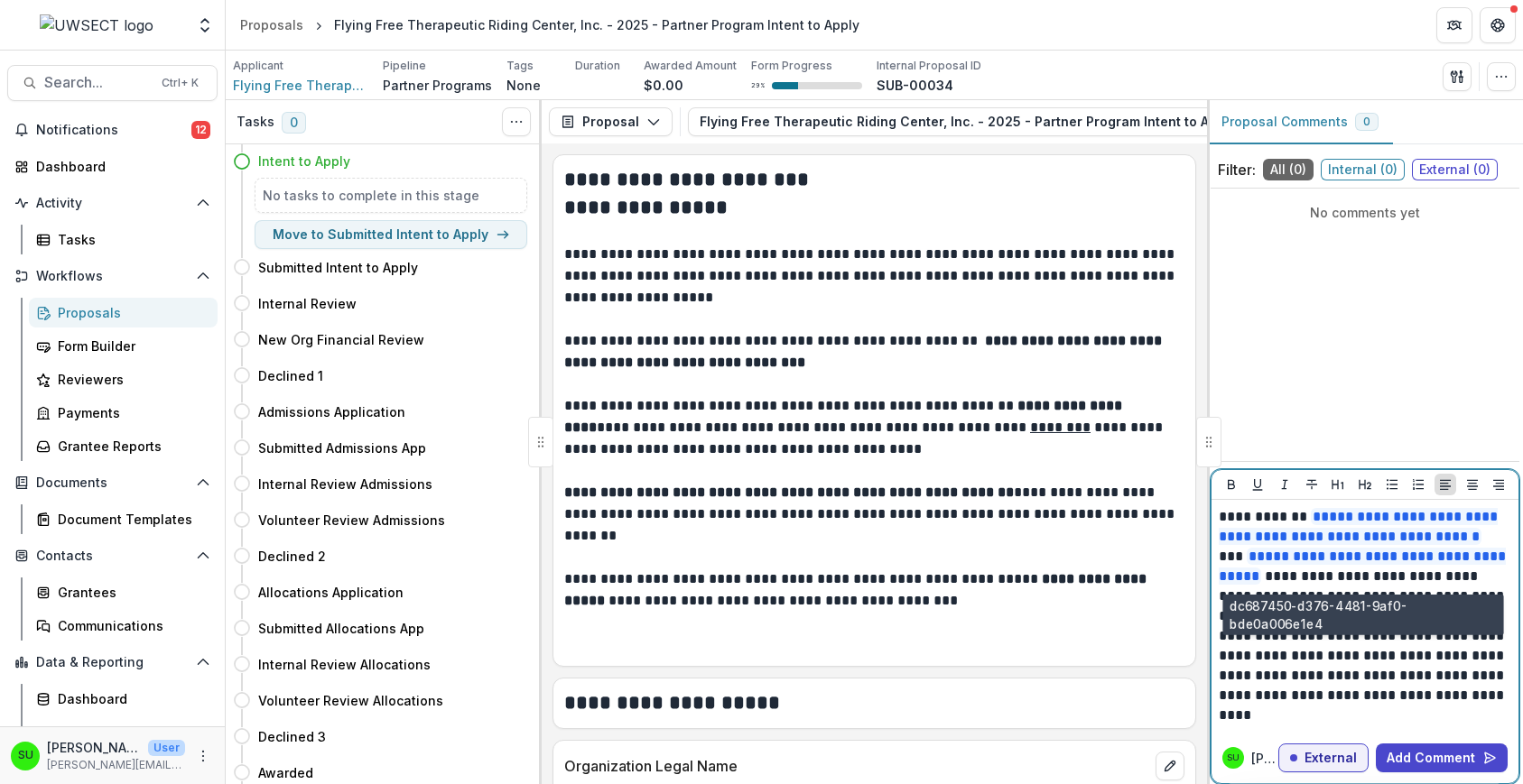
click at [1466, 564] on span "**********" at bounding box center [1362, 566] width 287 height 37
click at [1461, 577] on p "**********" at bounding box center [1365, 616] width 292 height 219
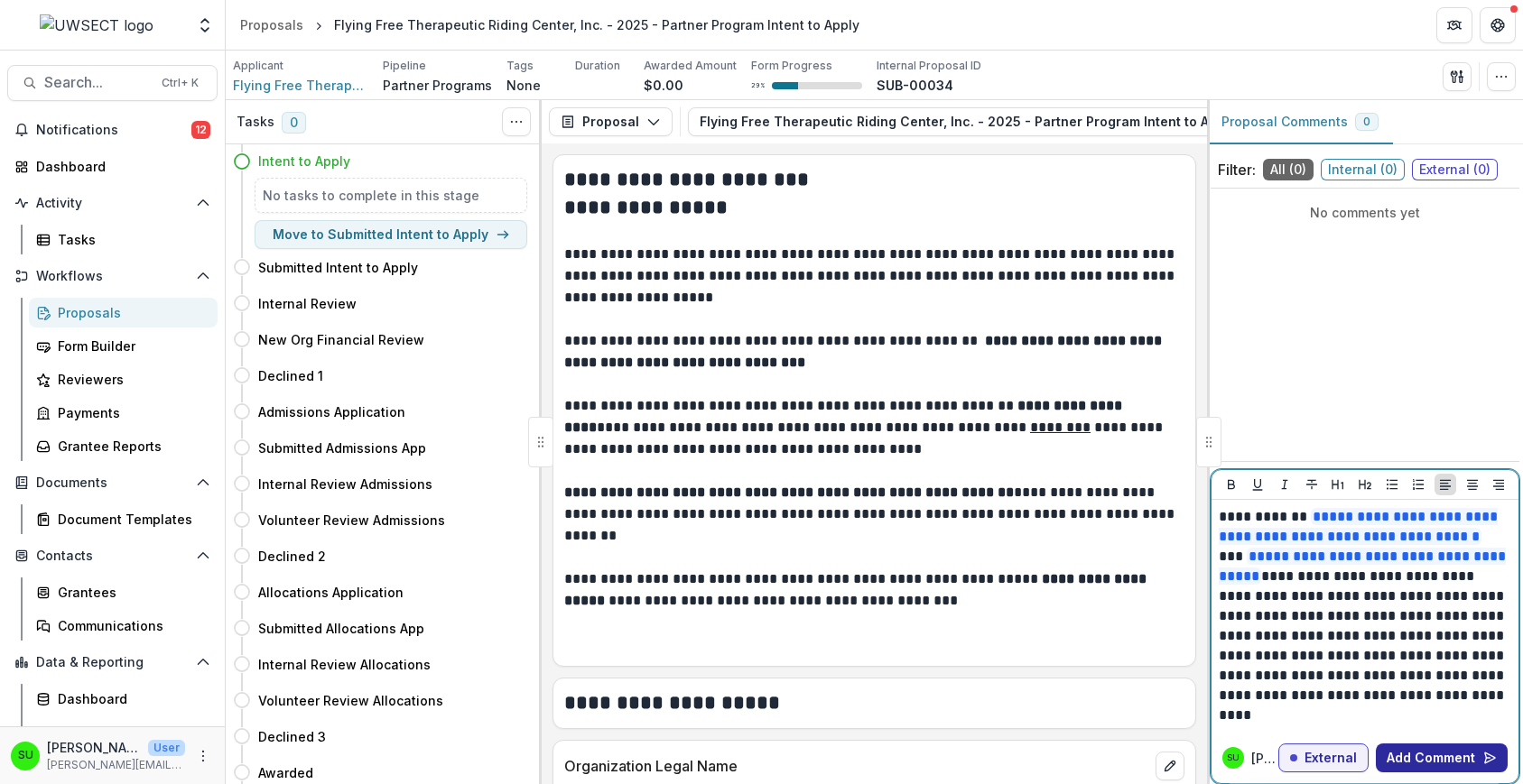
click at [1436, 759] on button "Add Comment" at bounding box center [1442, 758] width 132 height 29
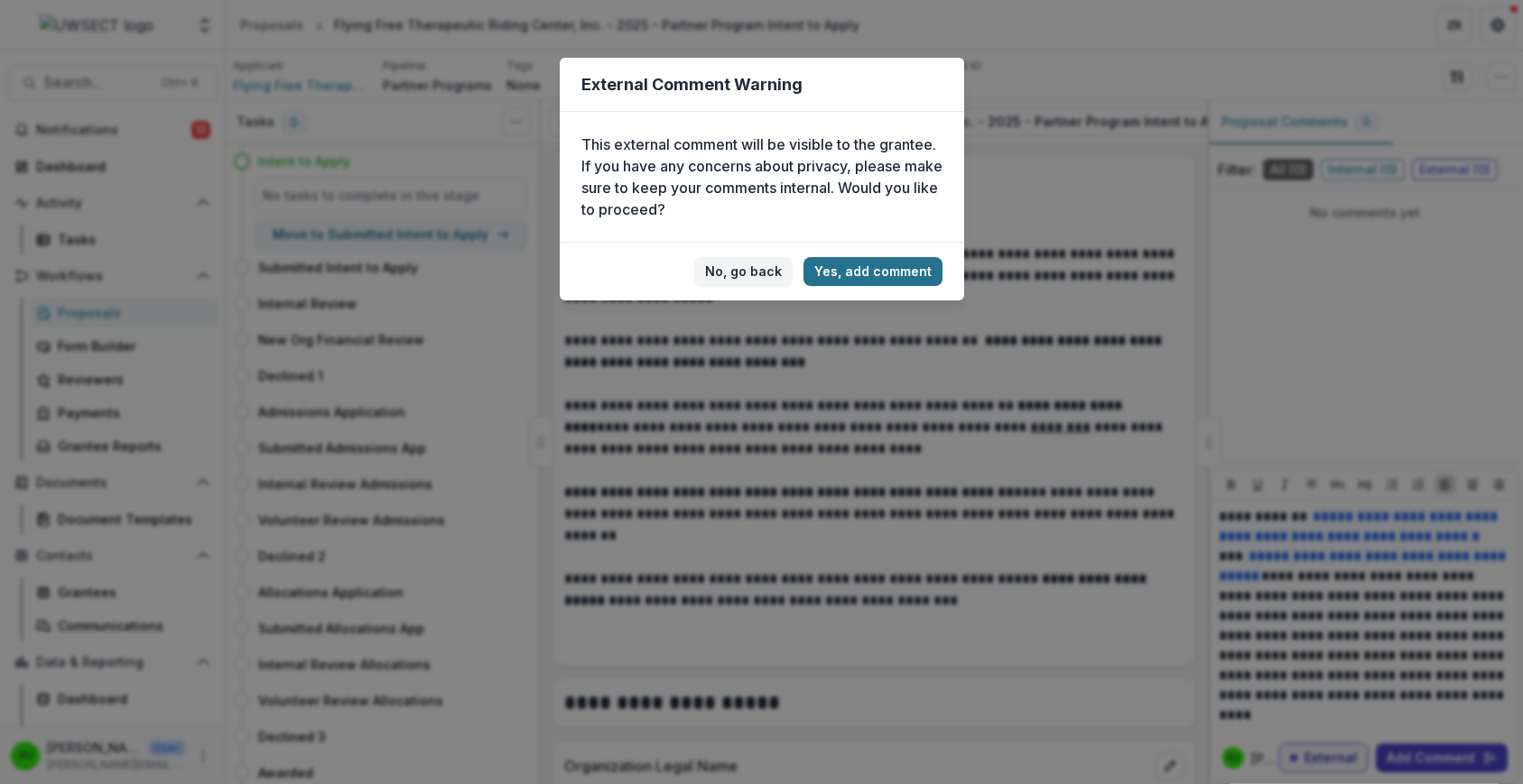
click at [878, 270] on button "Yes, add comment" at bounding box center [873, 271] width 139 height 29
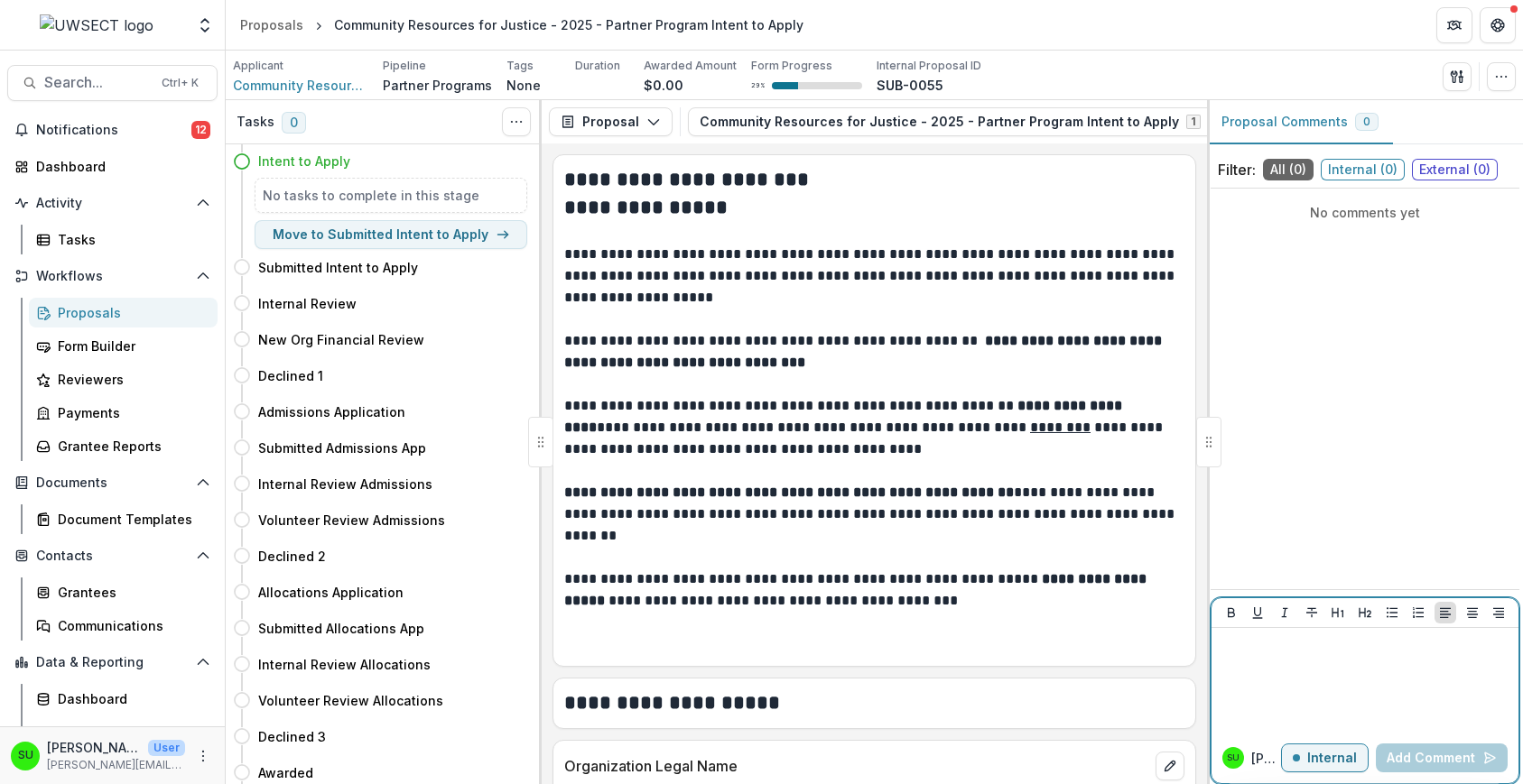
click at [1310, 654] on p at bounding box center [1365, 644] width 292 height 20
click at [1277, 674] on div "**********" at bounding box center [1365, 680] width 292 height 90
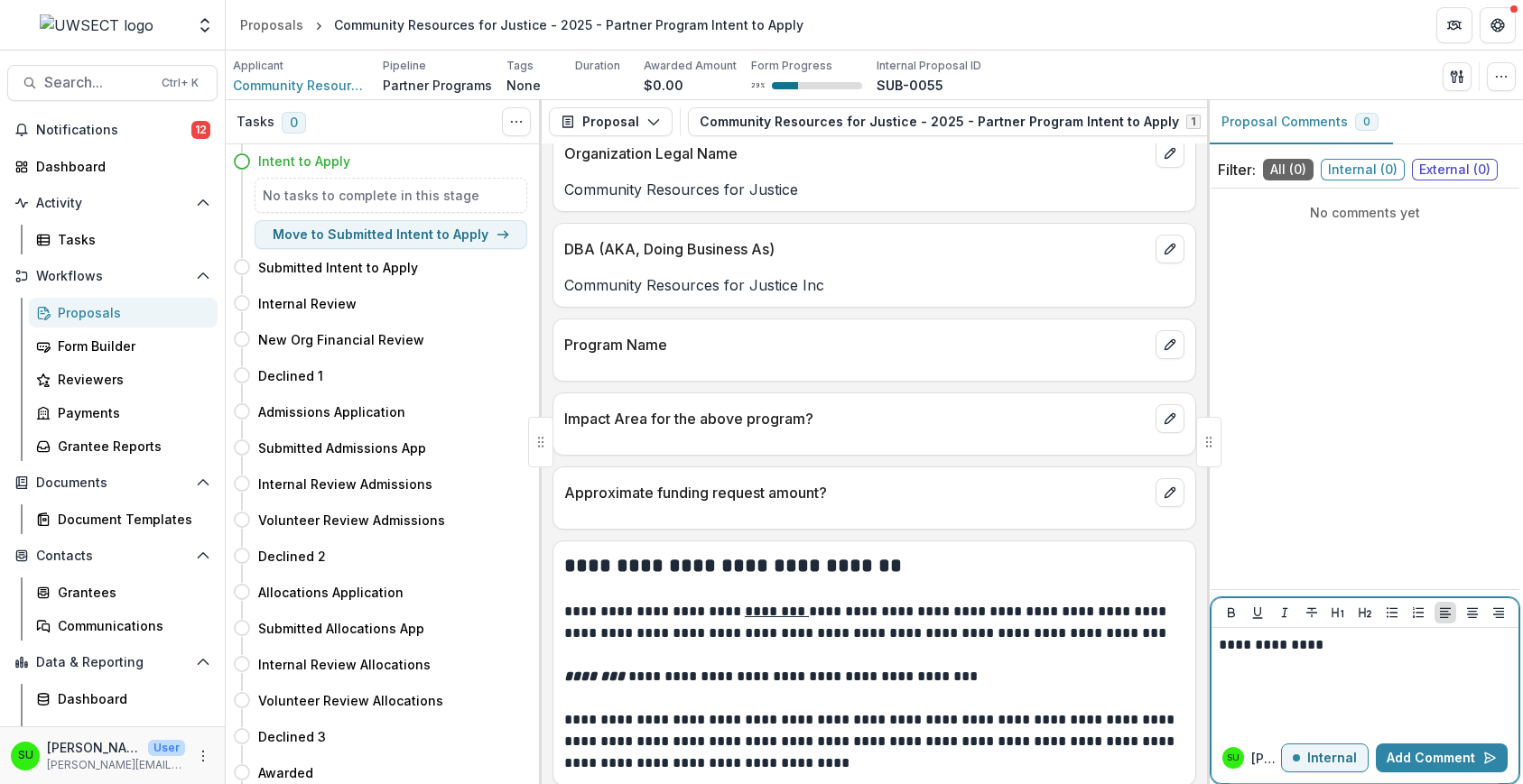
scroll to position [402, 0]
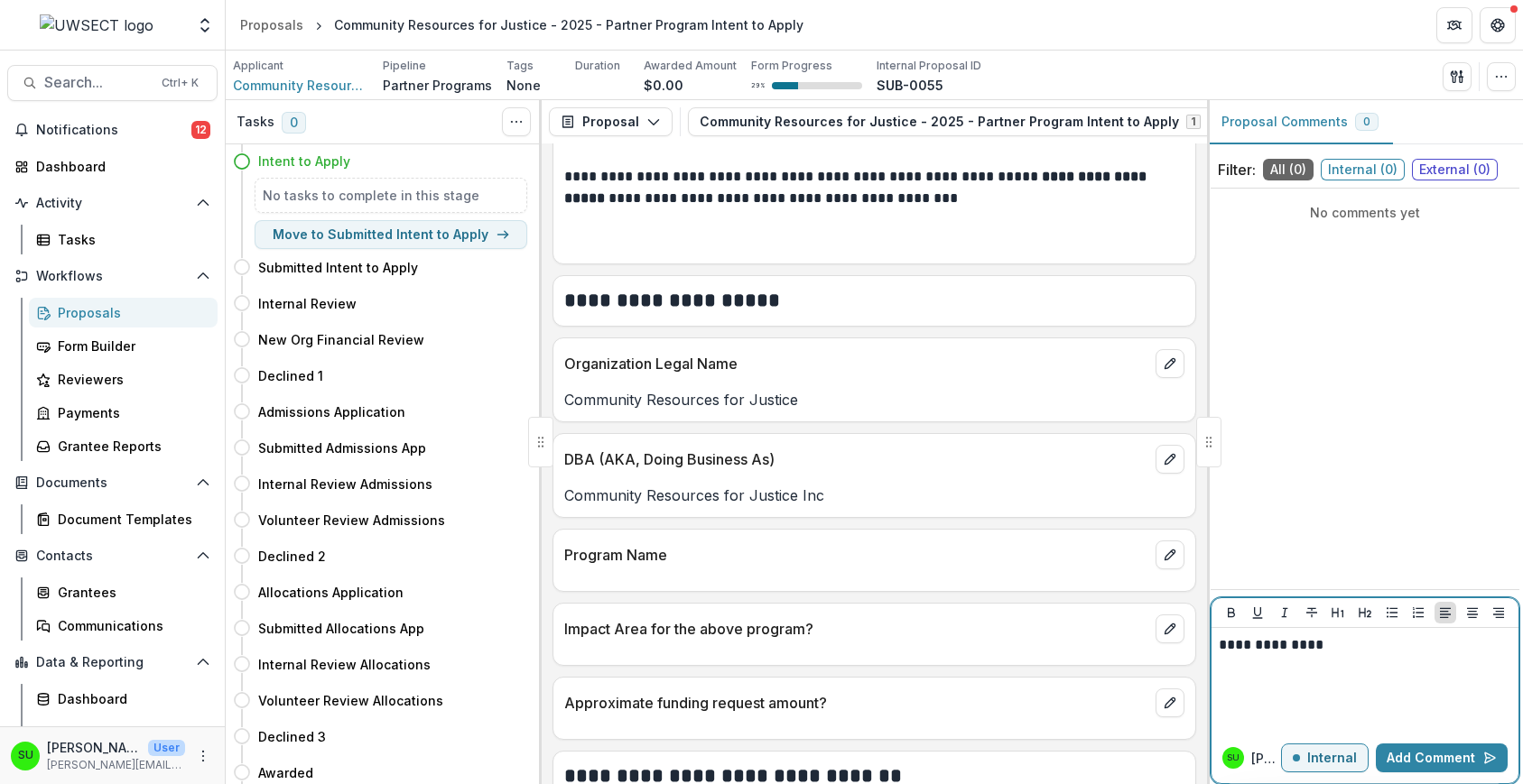
click at [1385, 658] on div "**********" at bounding box center [1365, 680] width 292 height 90
click at [1336, 756] on p "Internal" at bounding box center [1331, 758] width 49 height 15
click at [1326, 660] on div at bounding box center [1365, 680] width 292 height 90
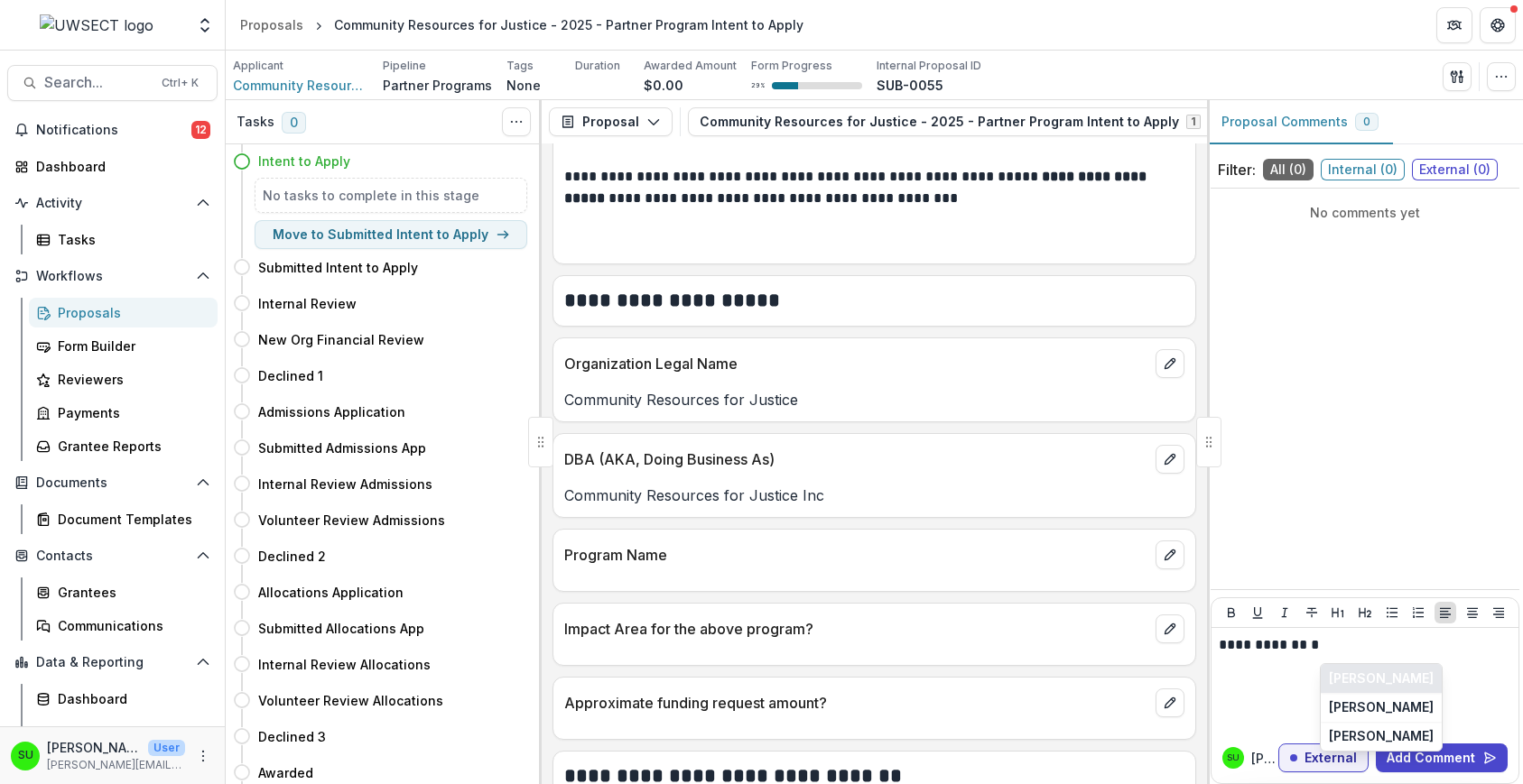
click at [1388, 676] on button "[PERSON_NAME]" at bounding box center [1381, 678] width 121 height 29
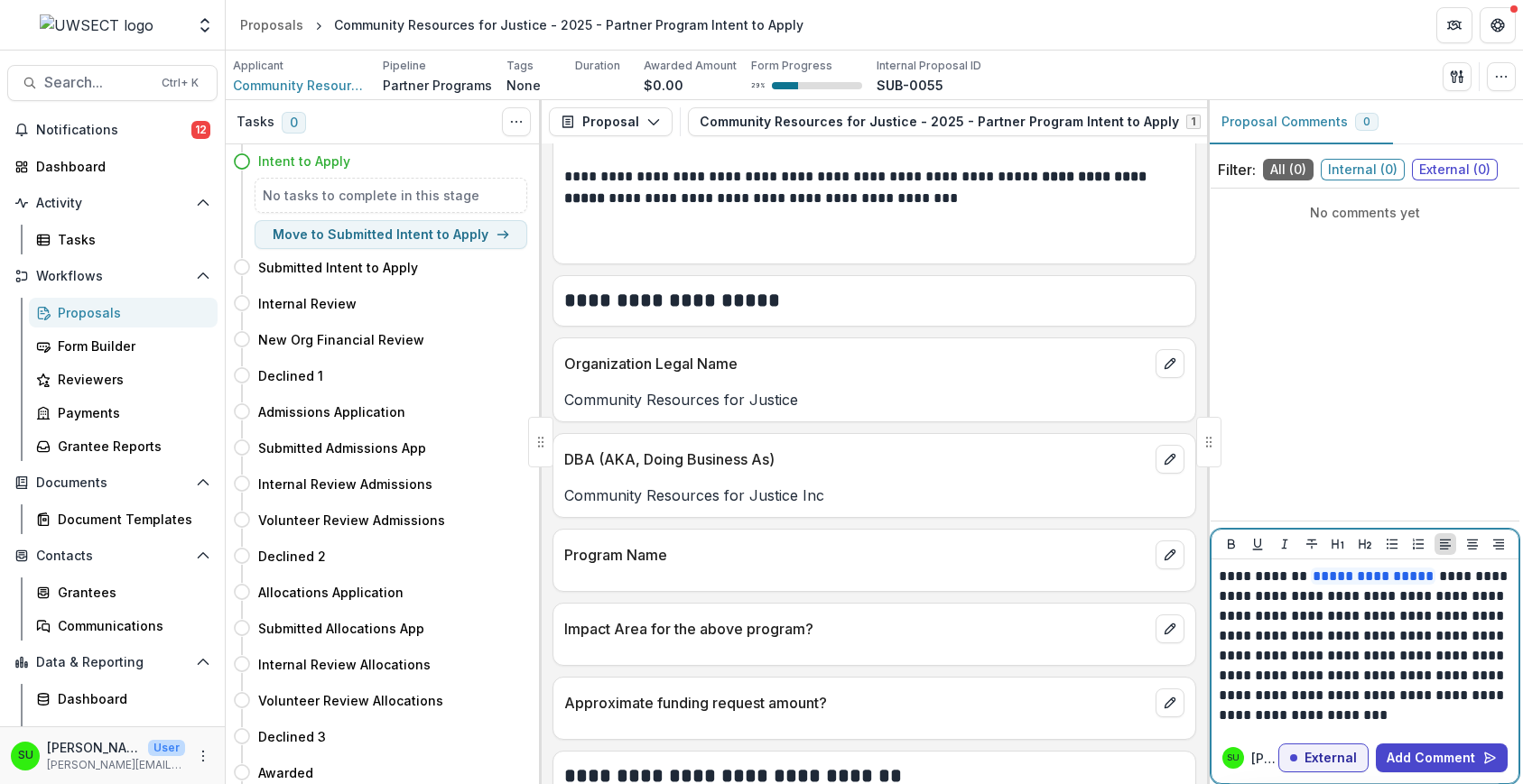
click at [1450, 582] on p "**********" at bounding box center [1365, 646] width 292 height 159
click at [1463, 762] on button "Add Comment" at bounding box center [1442, 758] width 132 height 29
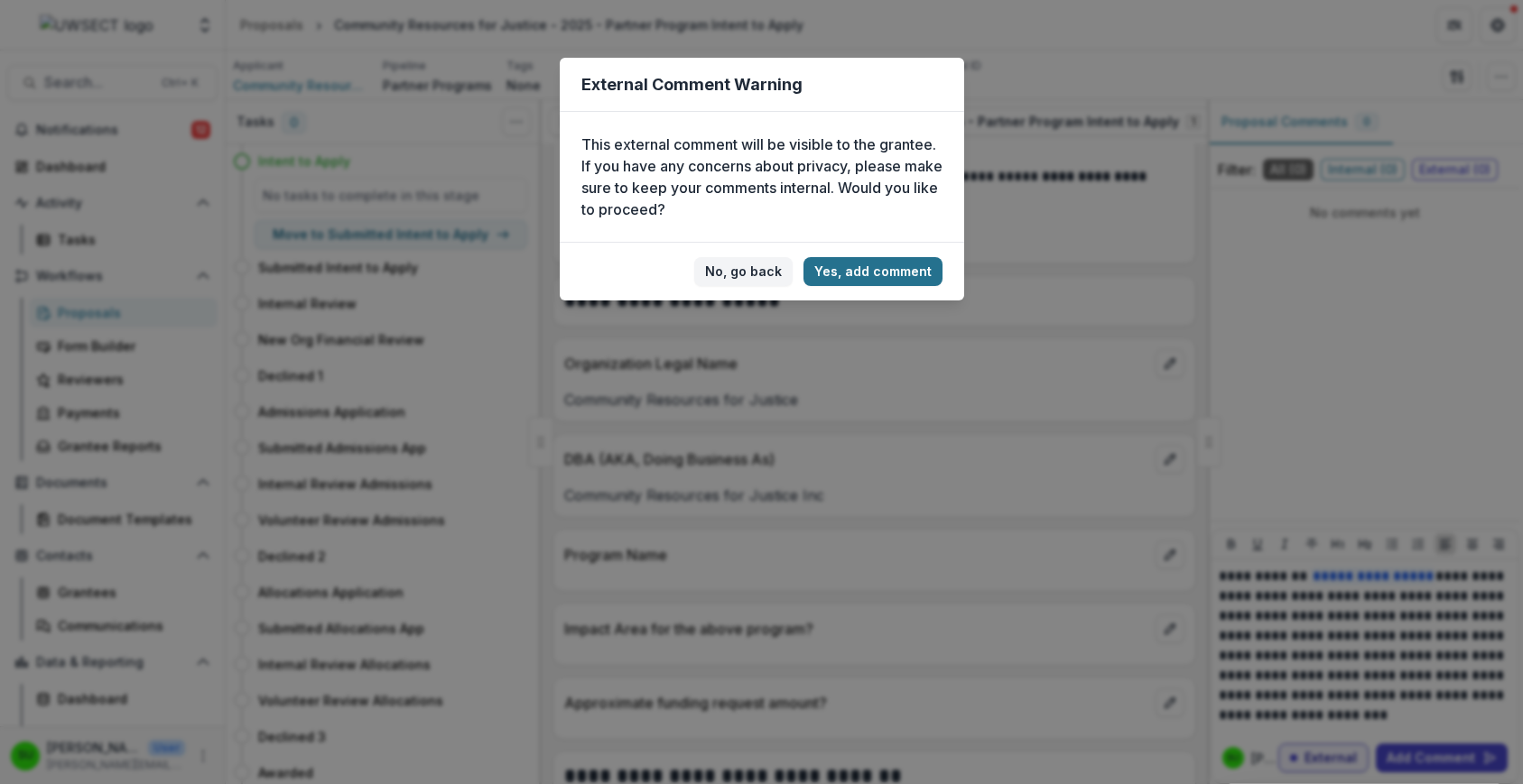
click at [856, 268] on button "Yes, add comment" at bounding box center [873, 271] width 139 height 29
